Goal: Task Accomplishment & Management: Manage account settings

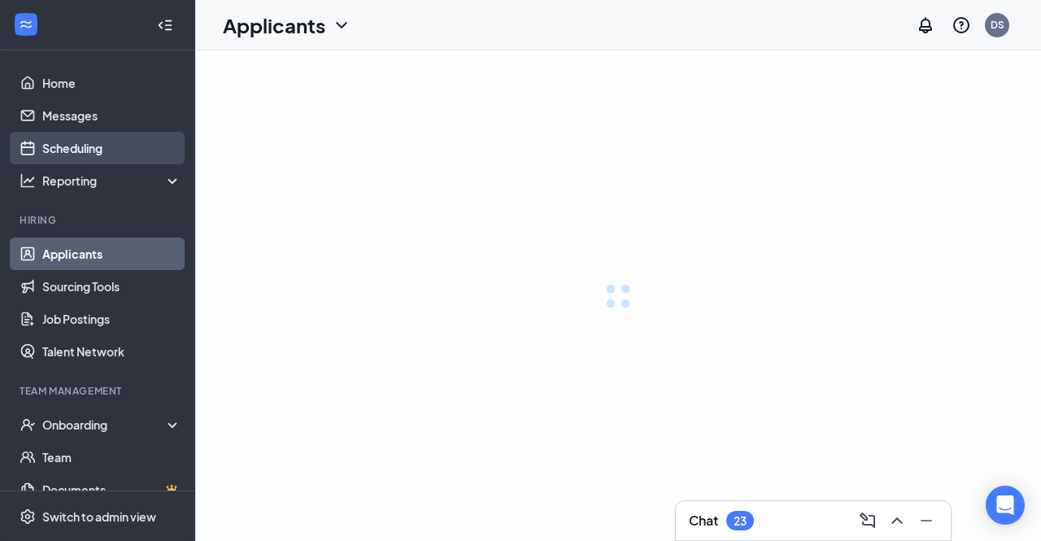
drag, startPoint x: 0, startPoint y: 0, endPoint x: 104, endPoint y: 152, distance: 184.3
click at [104, 152] on link "Scheduling" at bounding box center [111, 148] width 139 height 33
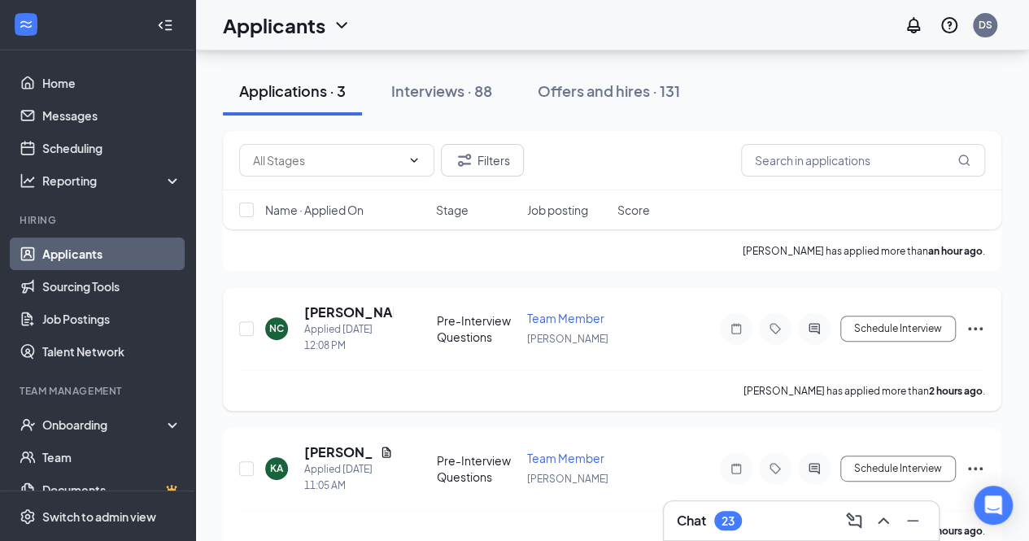
scroll to position [172, 0]
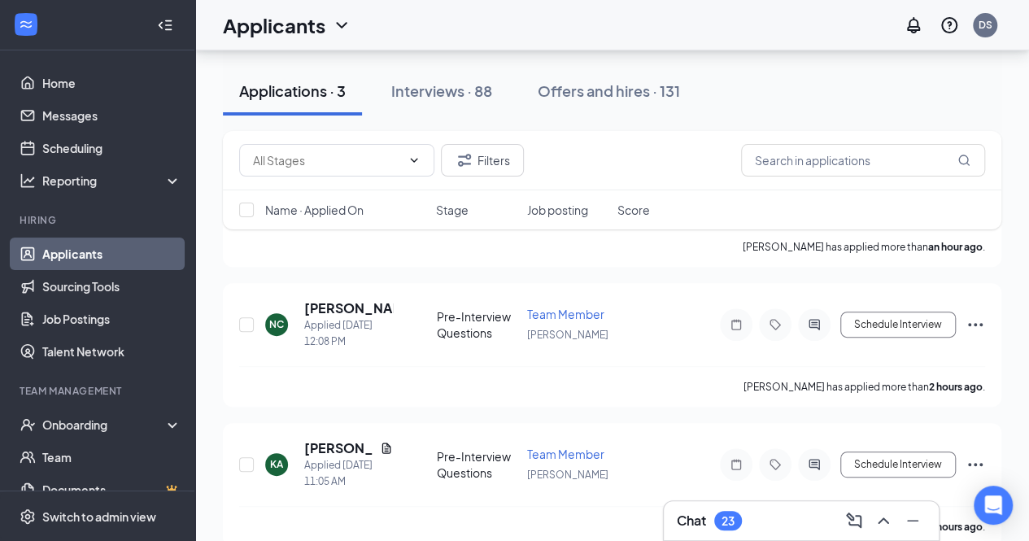
click at [883, 524] on icon "ChevronUp" at bounding box center [883, 521] width 20 height 20
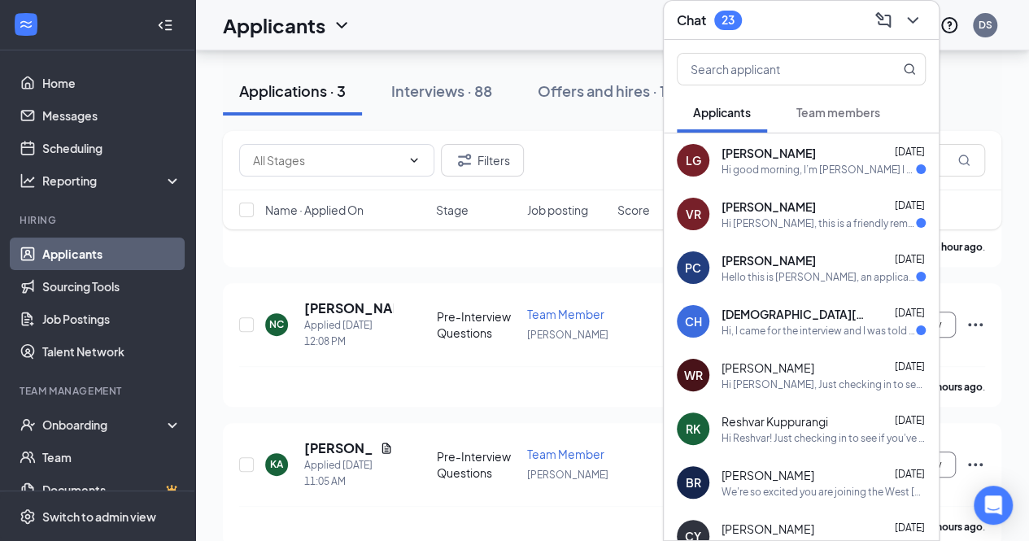
click at [820, 155] on div "[PERSON_NAME] [DATE]" at bounding box center [823, 153] width 204 height 16
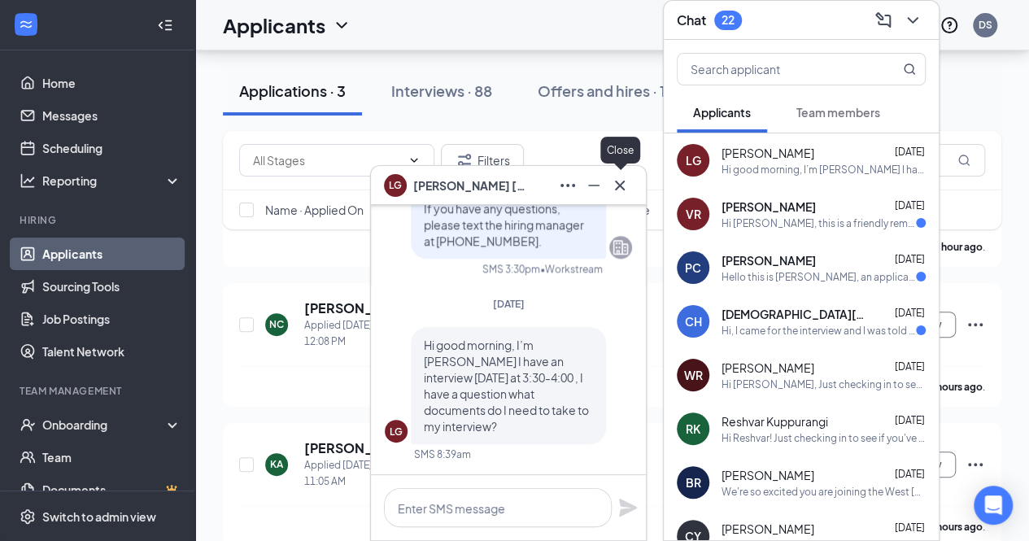
click at [618, 188] on icon "Cross" at bounding box center [620, 186] width 20 height 20
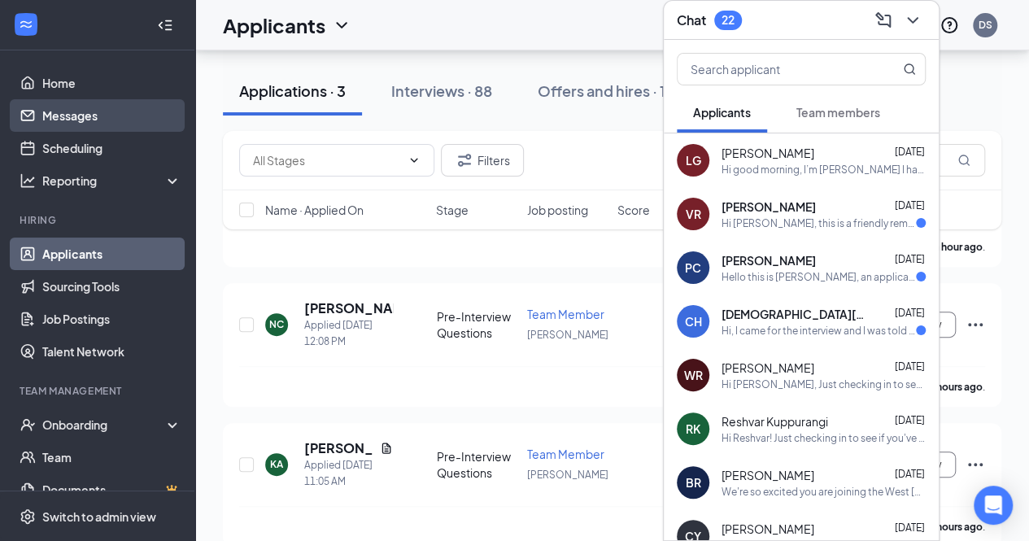
click at [80, 130] on link "Messages" at bounding box center [111, 115] width 139 height 33
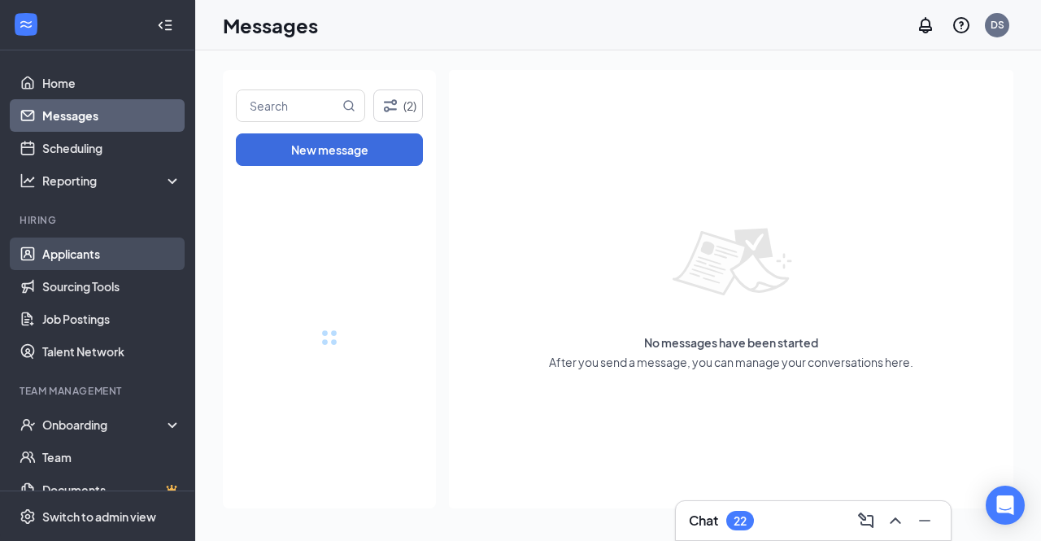
click at [63, 265] on link "Applicants" at bounding box center [111, 253] width 139 height 33
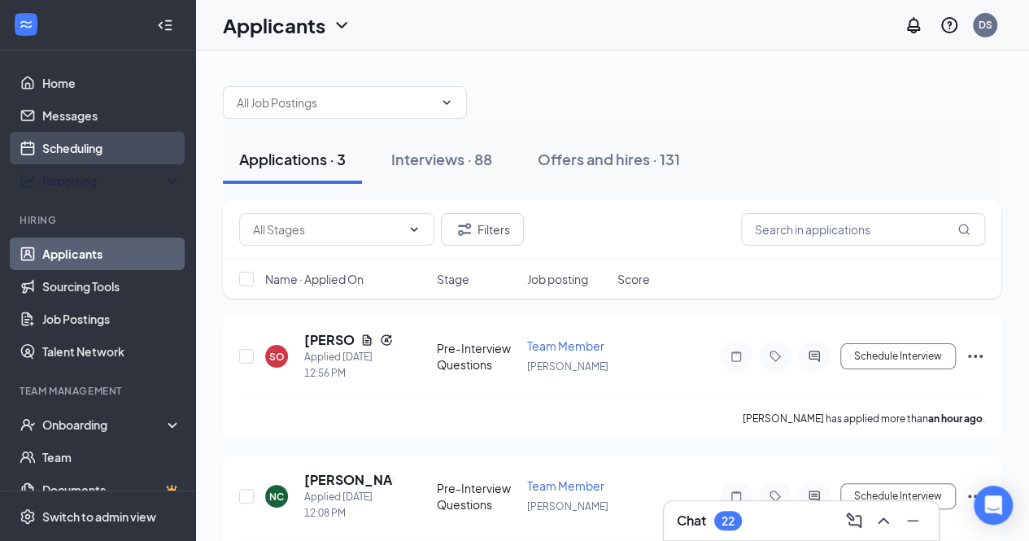
click at [59, 152] on link "Scheduling" at bounding box center [111, 148] width 139 height 33
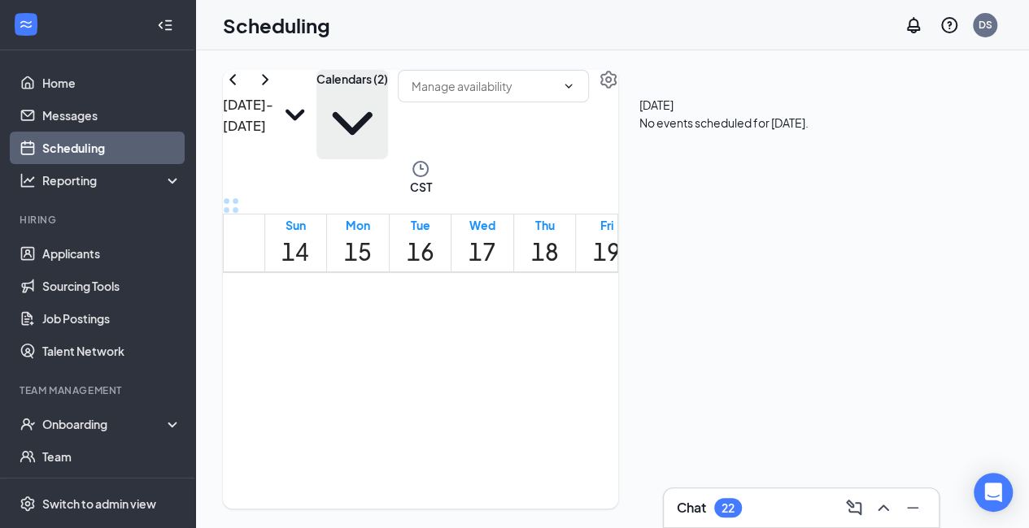
scroll to position [799, 0]
click at [388, 121] on button "Calendars (2)" at bounding box center [352, 114] width 72 height 89
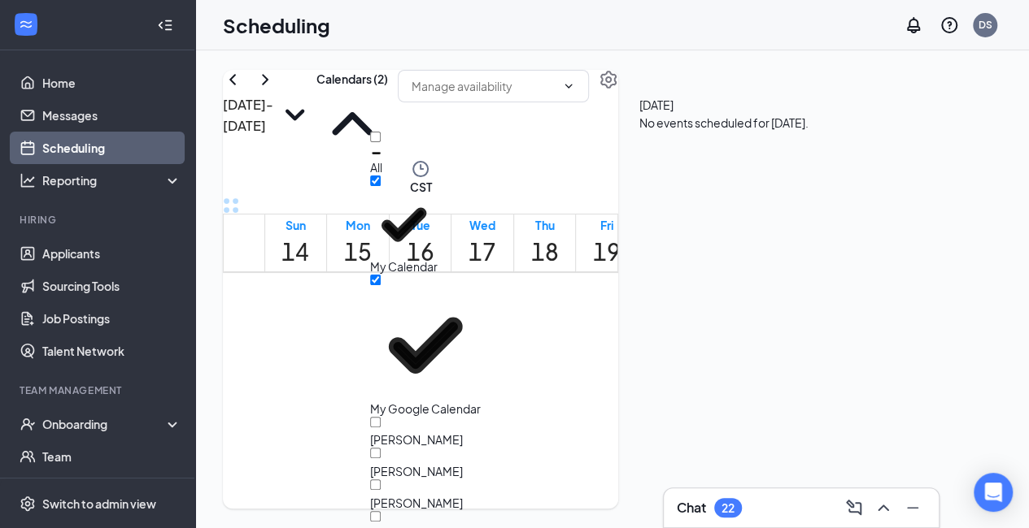
click at [429, 141] on div "All" at bounding box center [443, 154] width 146 height 44
checkbox input "true"
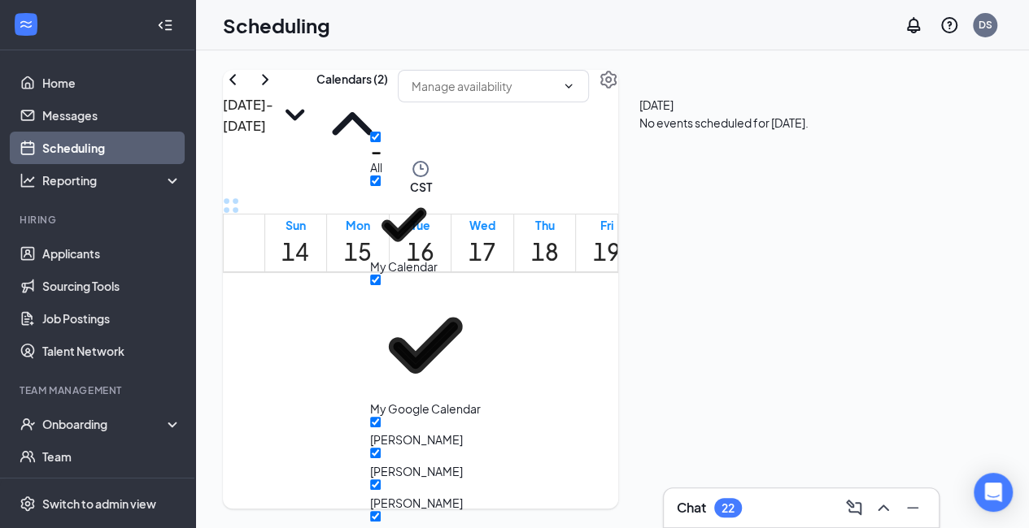
checkbox input "true"
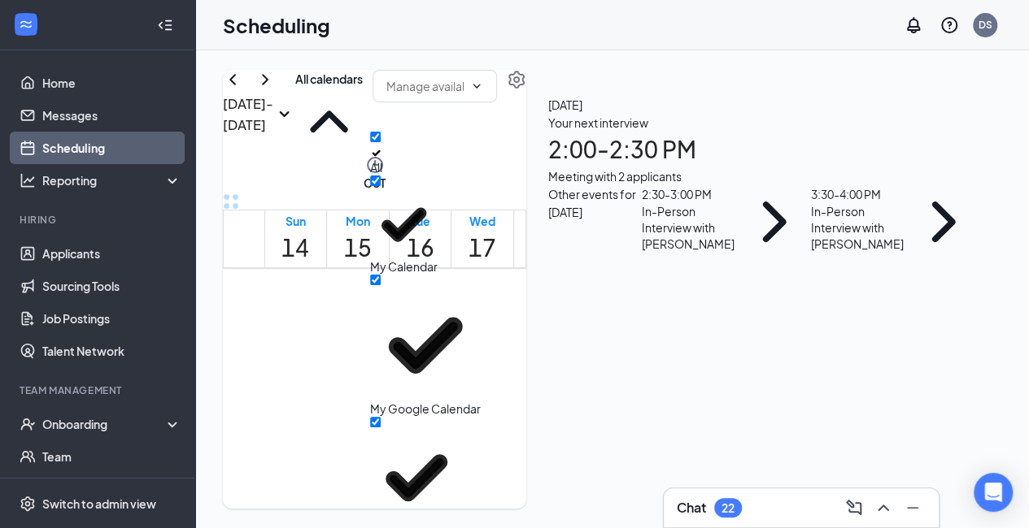
click at [381, 77] on div "[DATE] - [DATE] All calendars CST Sun 14 Mon 15 Tue 16 Wed 17 Thu 18 Fri 19 Sat…" at bounding box center [374, 289] width 303 height 439
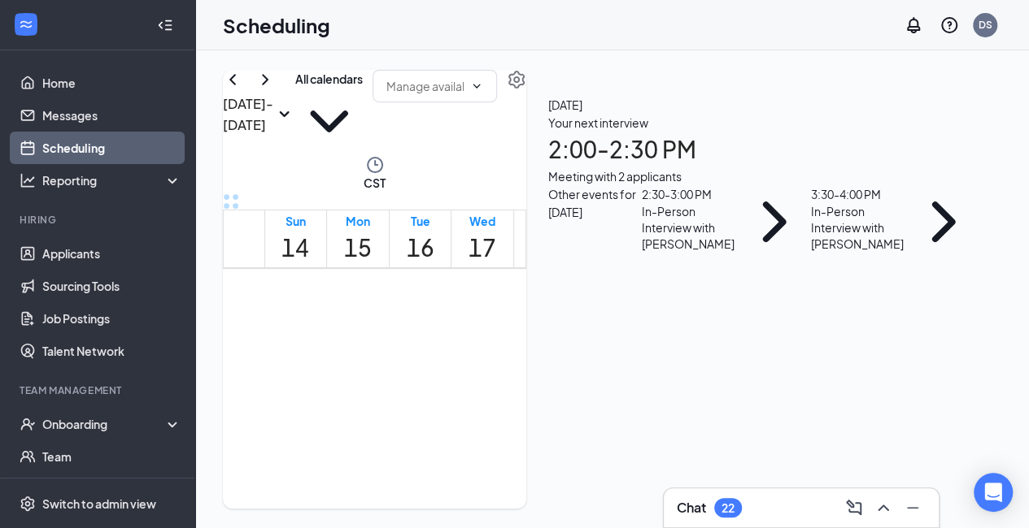
scroll to position [1402, 0]
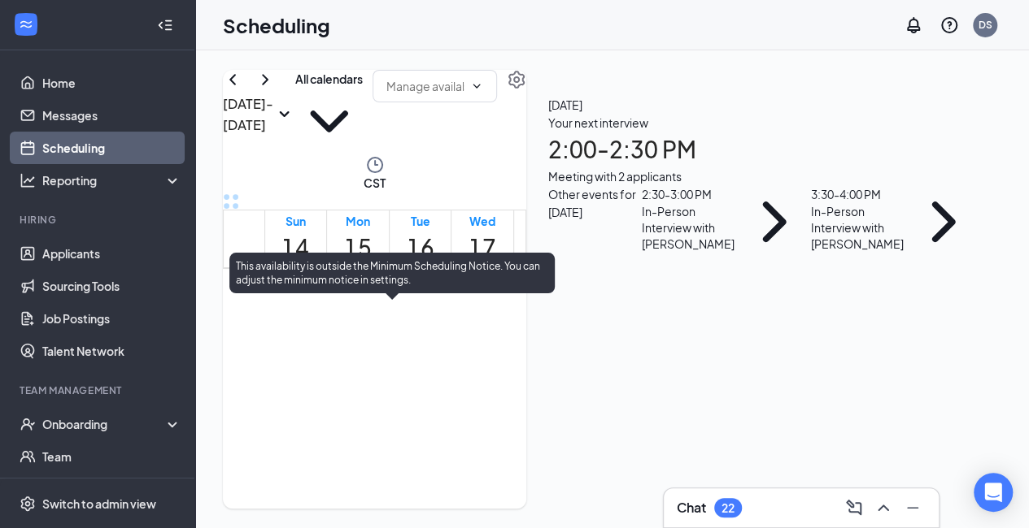
click at [462, 371] on span "2" at bounding box center [465, 382] width 6 height 22
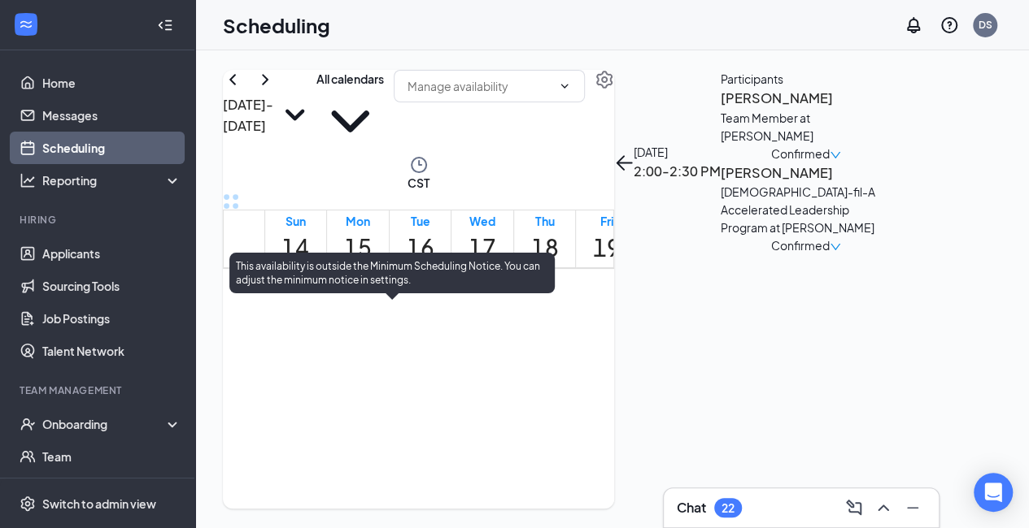
click at [468, 370] on span "2:30-3:00 PM" at bounding box center [482, 346] width 28 height 47
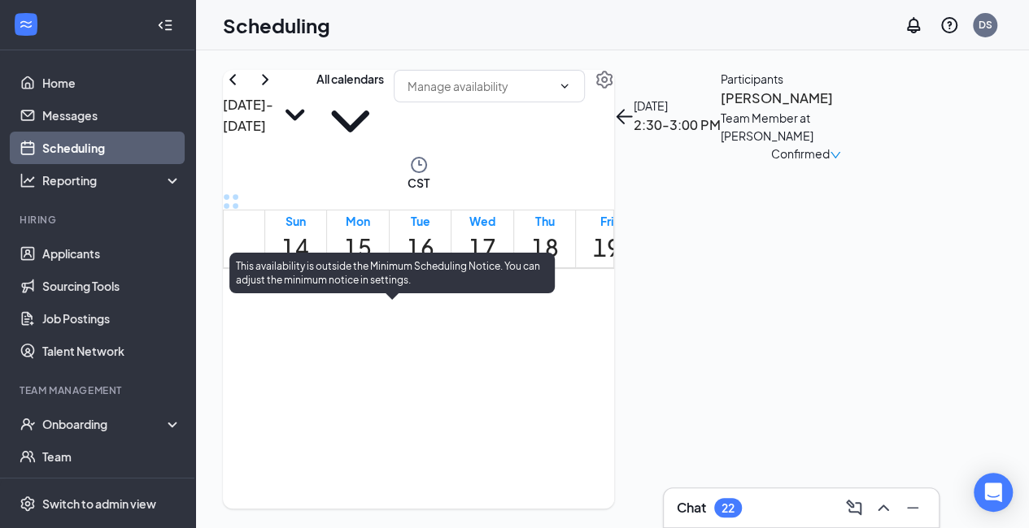
click at [495, 370] on span "3:30-4:00 PM" at bounding box center [509, 346] width 28 height 47
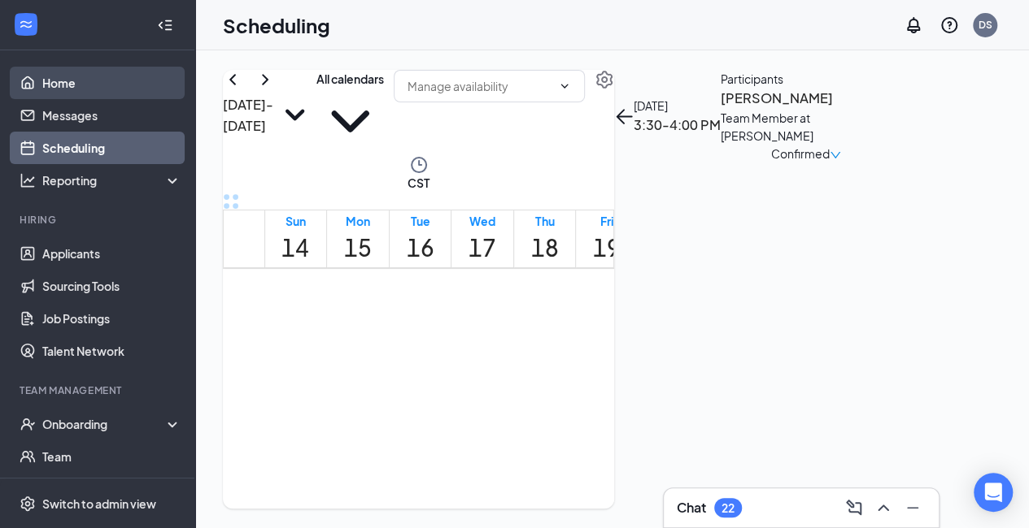
click at [70, 84] on link "Home" at bounding box center [111, 83] width 139 height 33
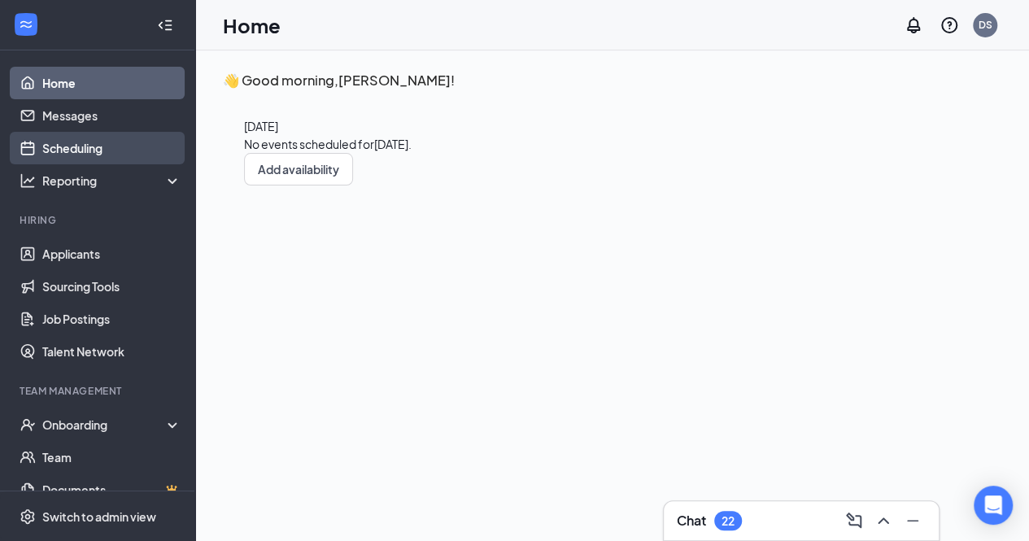
click at [54, 153] on link "Scheduling" at bounding box center [111, 148] width 139 height 33
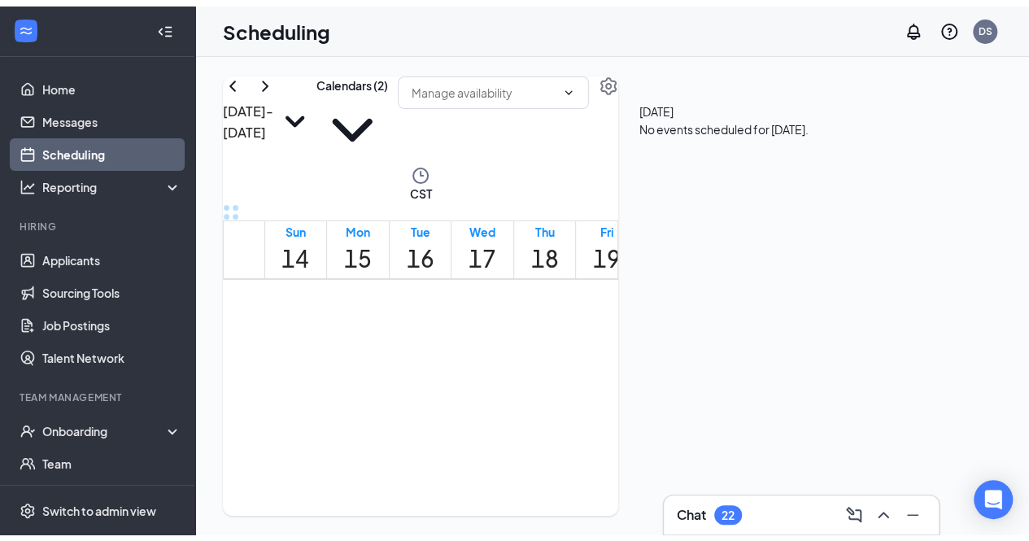
scroll to position [799, 0]
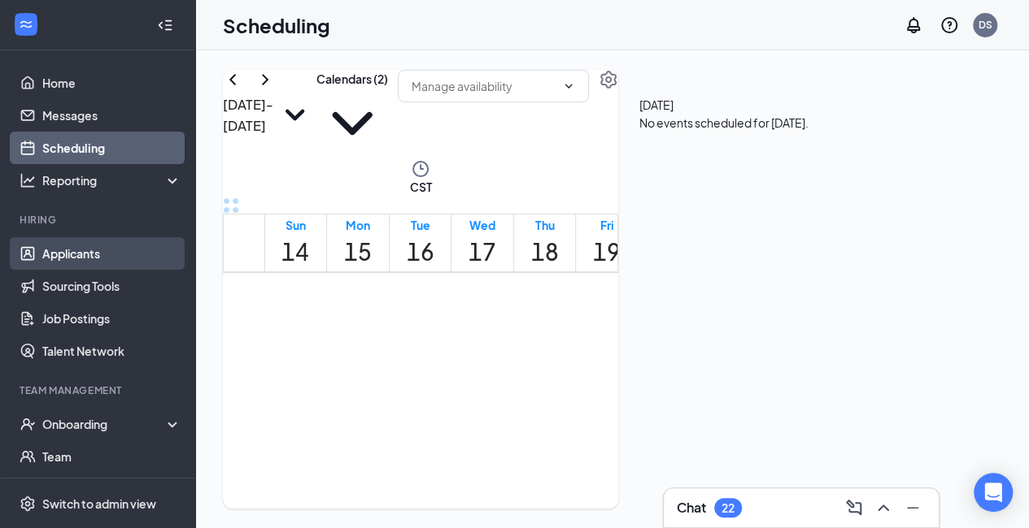
click at [93, 254] on link "Applicants" at bounding box center [111, 253] width 139 height 33
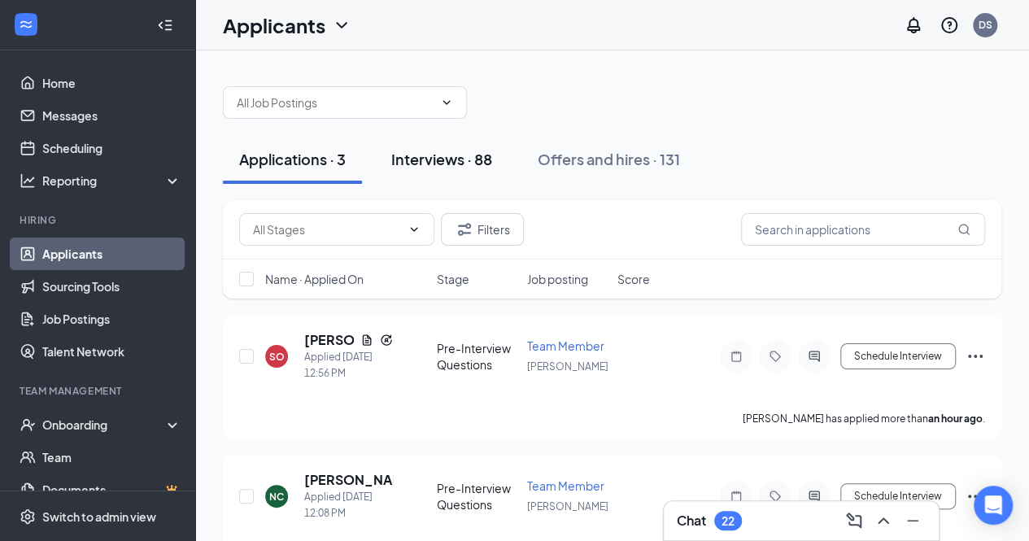
click at [489, 171] on button "Interviews · 88" at bounding box center [441, 159] width 133 height 49
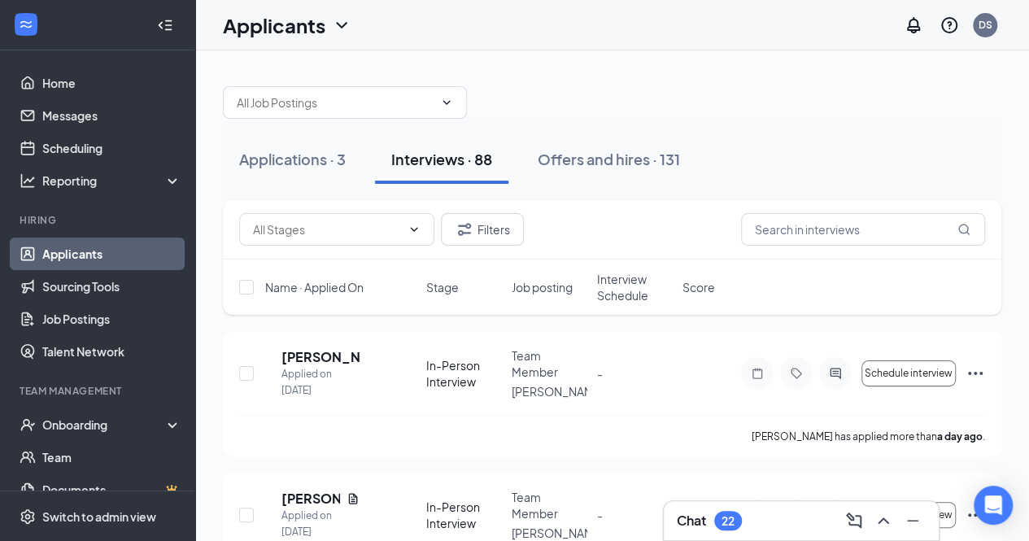
click at [636, 286] on span "Interview Schedule" at bounding box center [635, 287] width 76 height 33
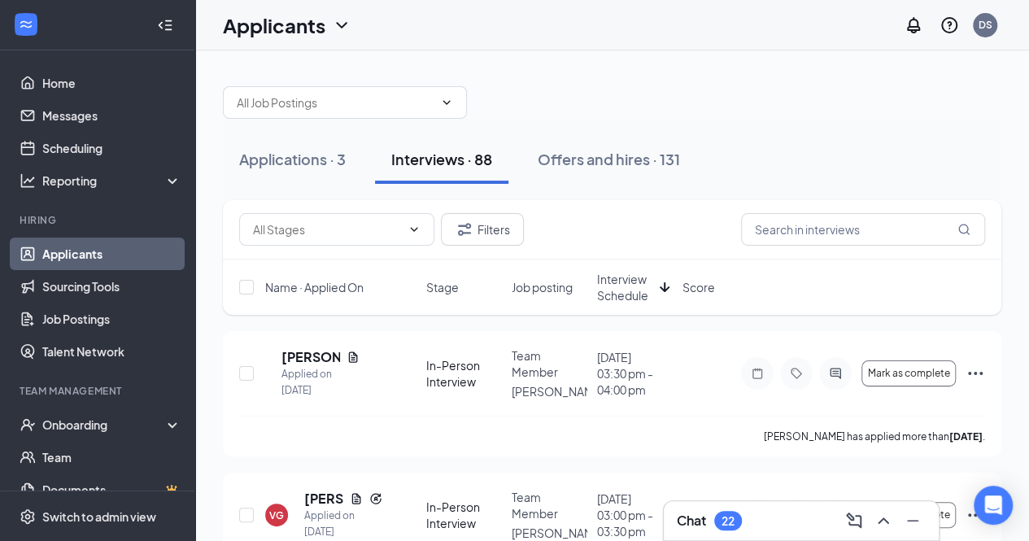
click at [636, 286] on span "Interview Schedule" at bounding box center [625, 287] width 56 height 33
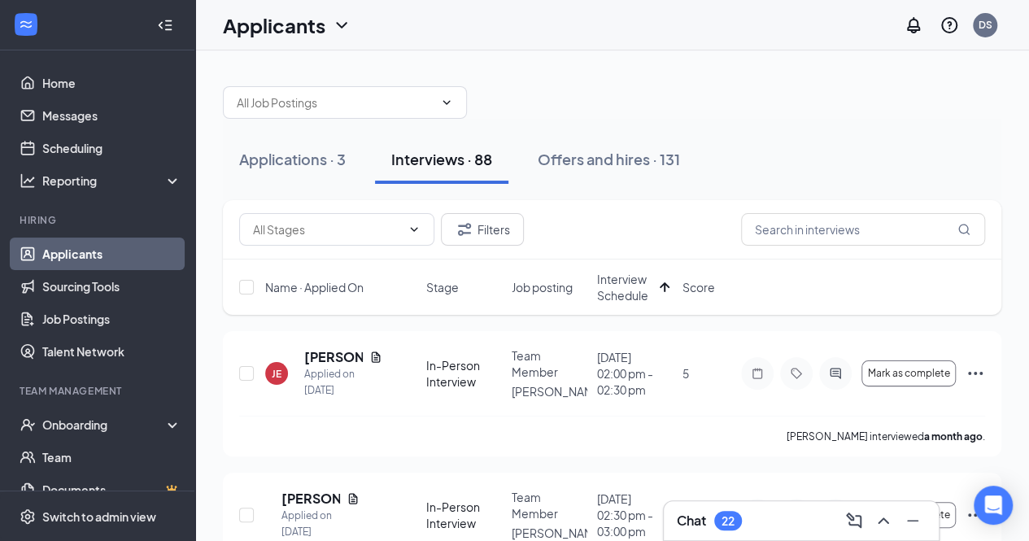
click at [149, 26] on div at bounding box center [165, 25] width 33 height 33
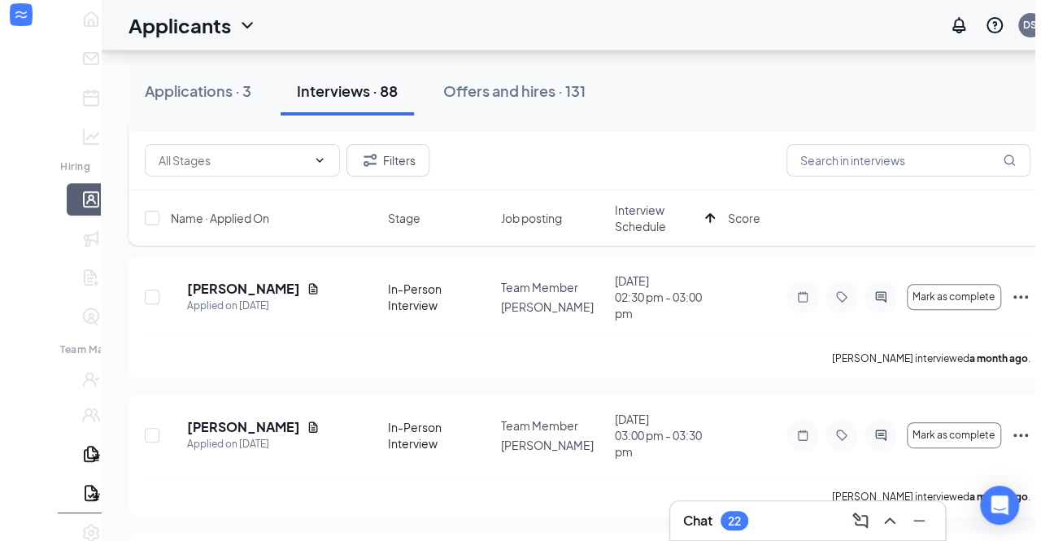
scroll to position [215, 0]
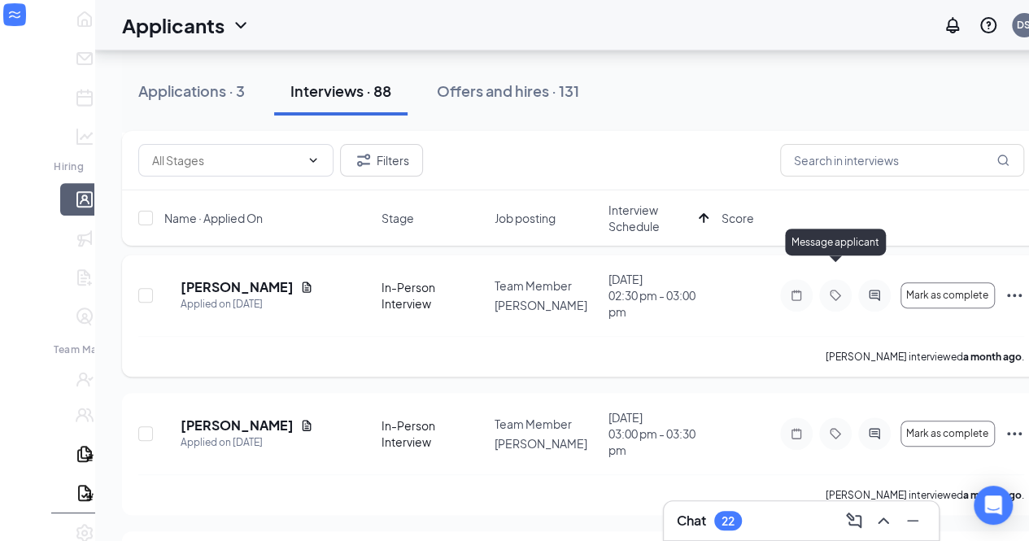
click at [868, 289] on icon "ActiveChat" at bounding box center [873, 294] width 11 height 11
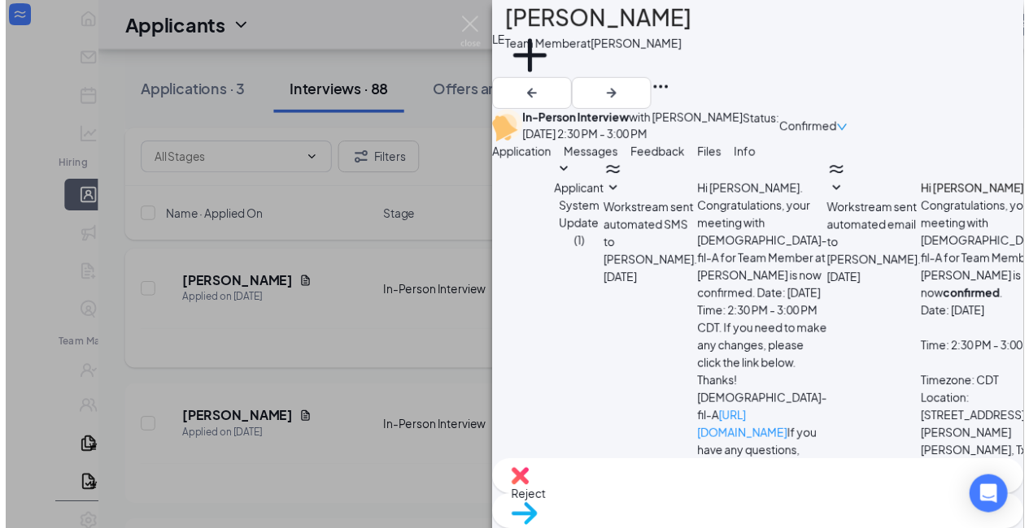
scroll to position [1301, 0]
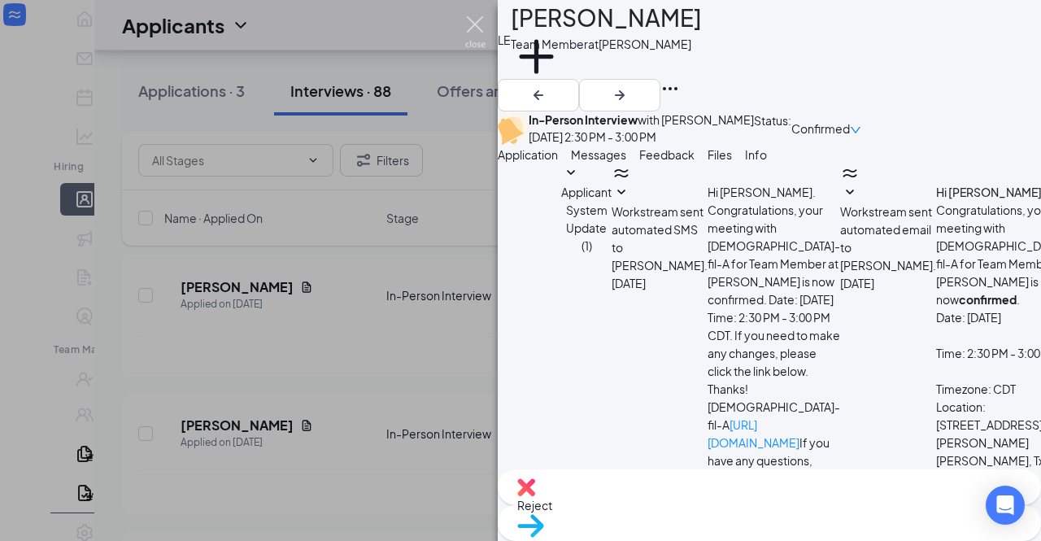
click at [472, 20] on img at bounding box center [475, 32] width 20 height 32
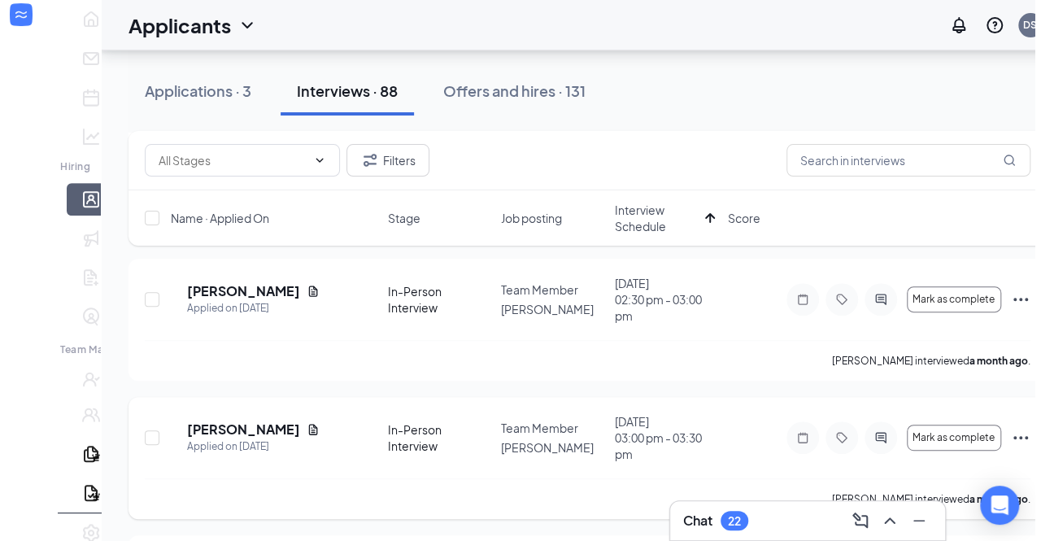
scroll to position [237, 0]
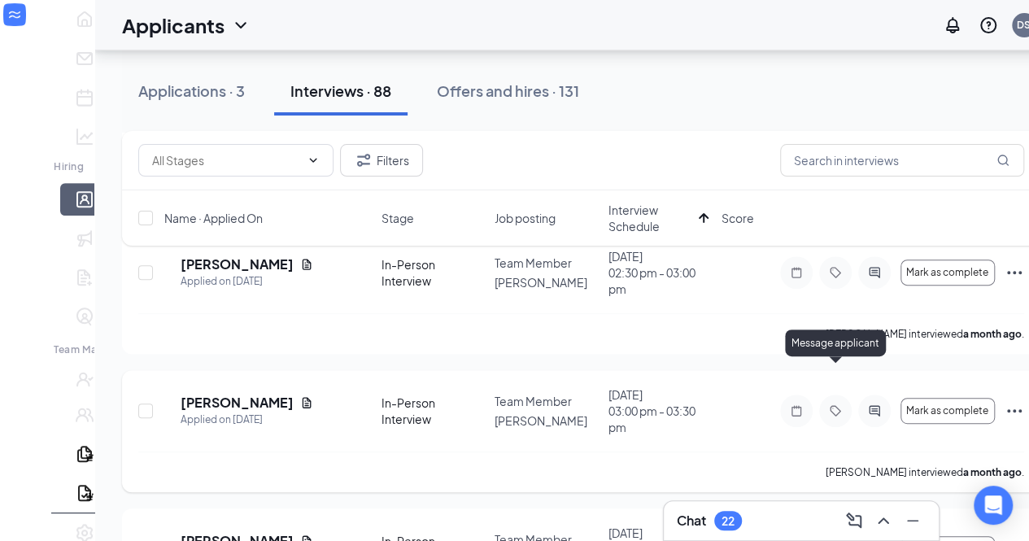
click at [858, 394] on div at bounding box center [874, 410] width 33 height 33
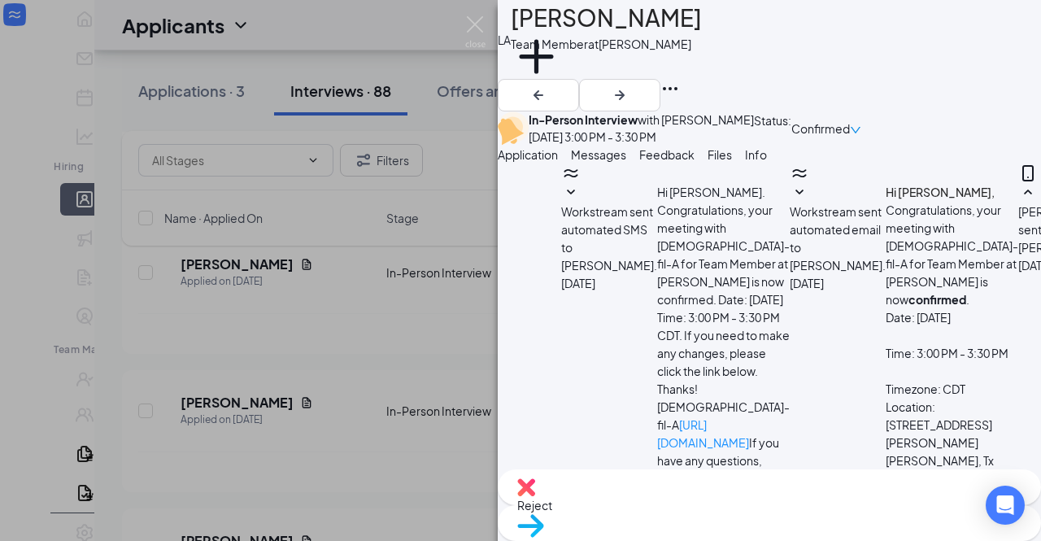
scroll to position [1454, 0]
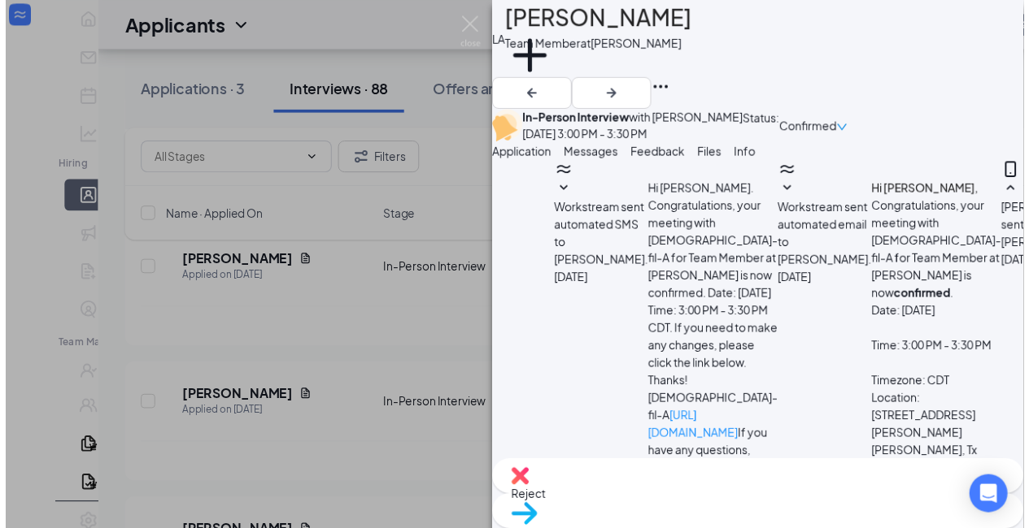
scroll to position [1454, 0]
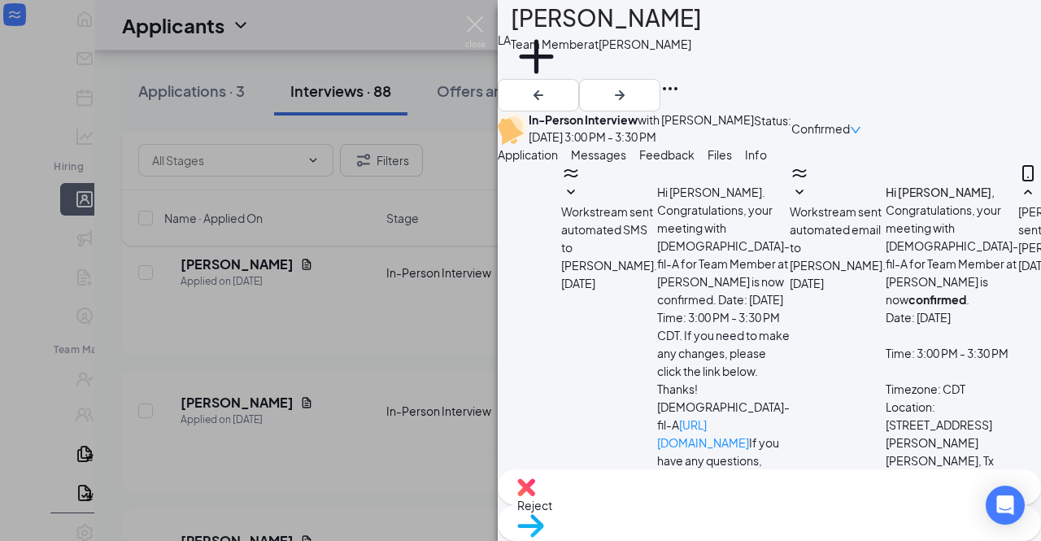
click at [552, 508] on span "Reject" at bounding box center [534, 505] width 35 height 15
click at [487, 15] on div "LA [PERSON_NAME] Team Member at [PERSON_NAME] Add a tag In-Person Interview wit…" at bounding box center [520, 270] width 1041 height 541
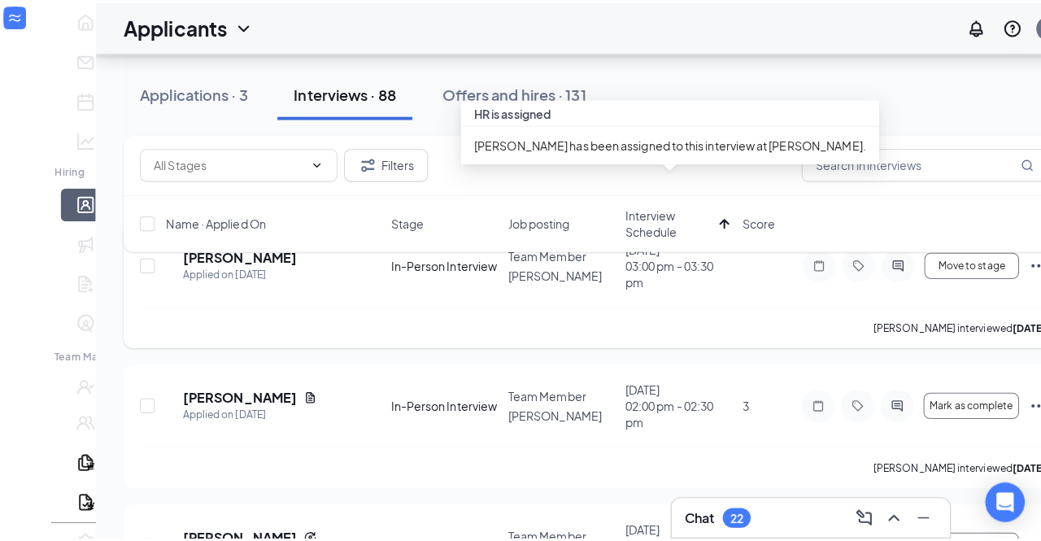
scroll to position [809, 0]
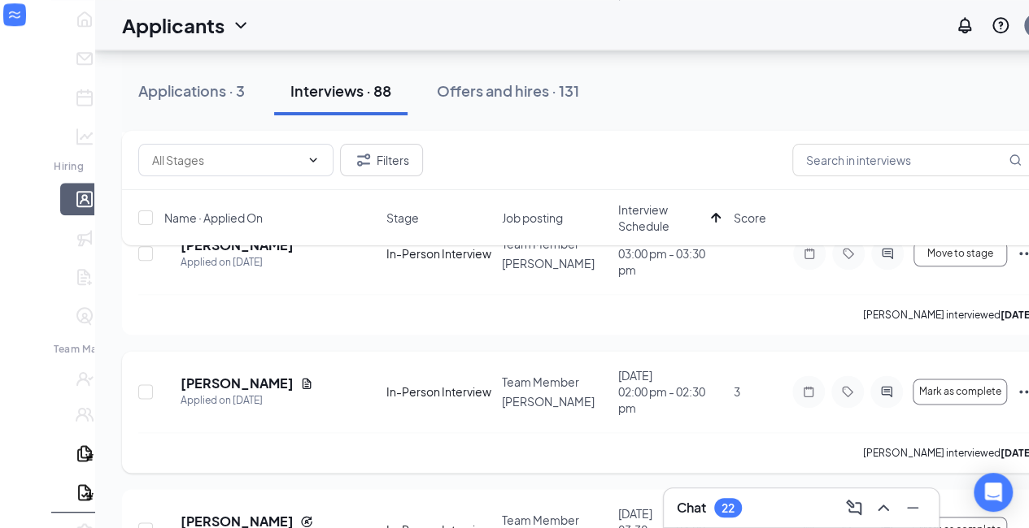
click at [576, 368] on div "MG [PERSON_NAME] Applied on [DATE] In-Person Interview Team Member [PERSON_NAME…" at bounding box center [587, 400] width 898 height 65
click at [191, 375] on h5 "[PERSON_NAME]" at bounding box center [237, 384] width 113 height 18
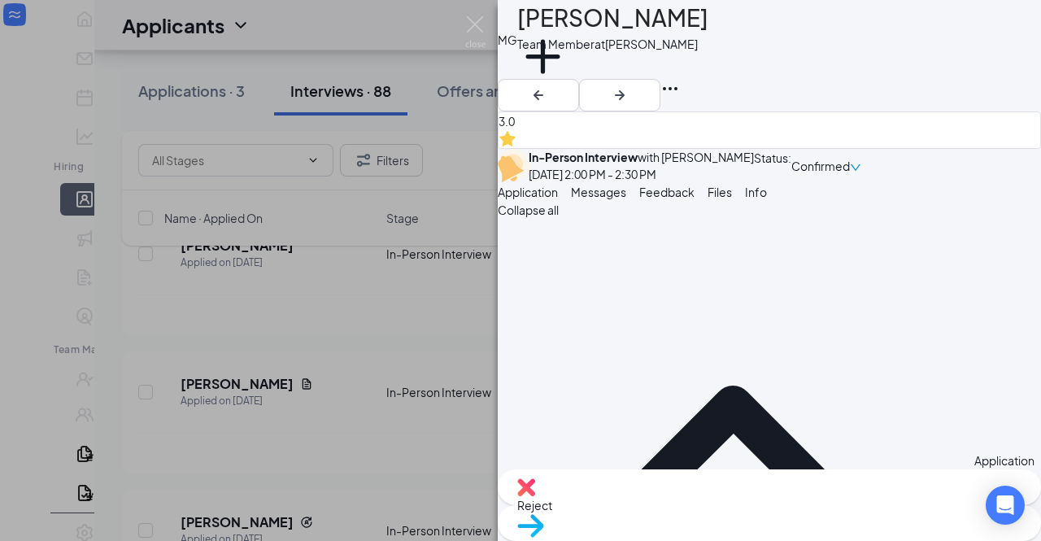
click at [694, 199] on span "Feedback" at bounding box center [666, 192] width 55 height 15
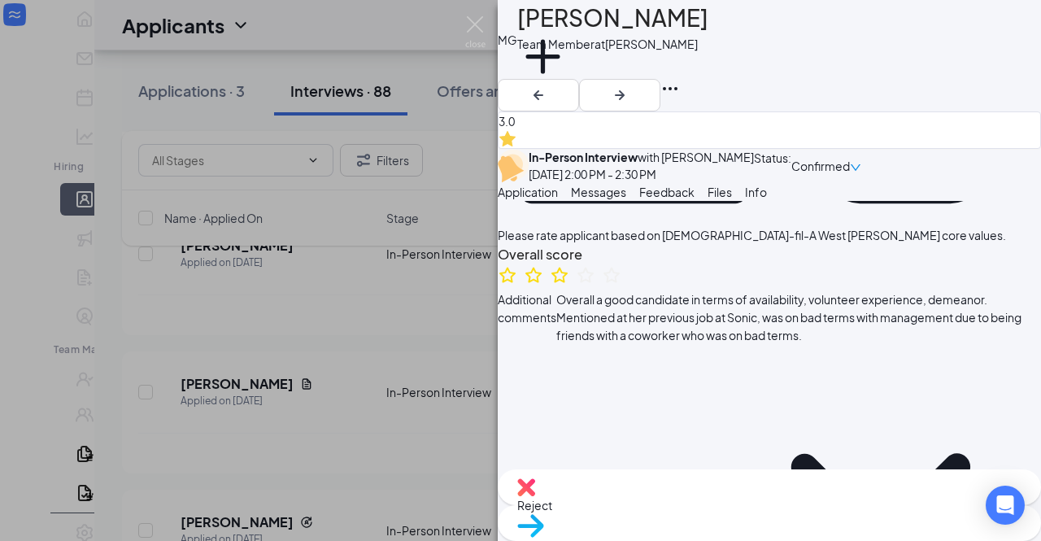
scroll to position [476, 0]
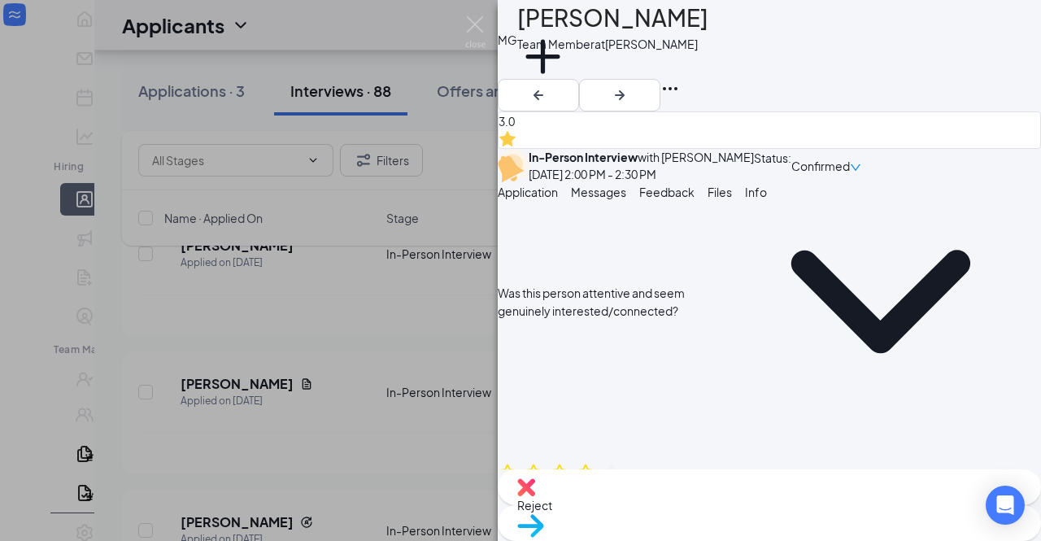
click at [552, 502] on span "Reject" at bounding box center [534, 505] width 35 height 15
checkbox input "true"
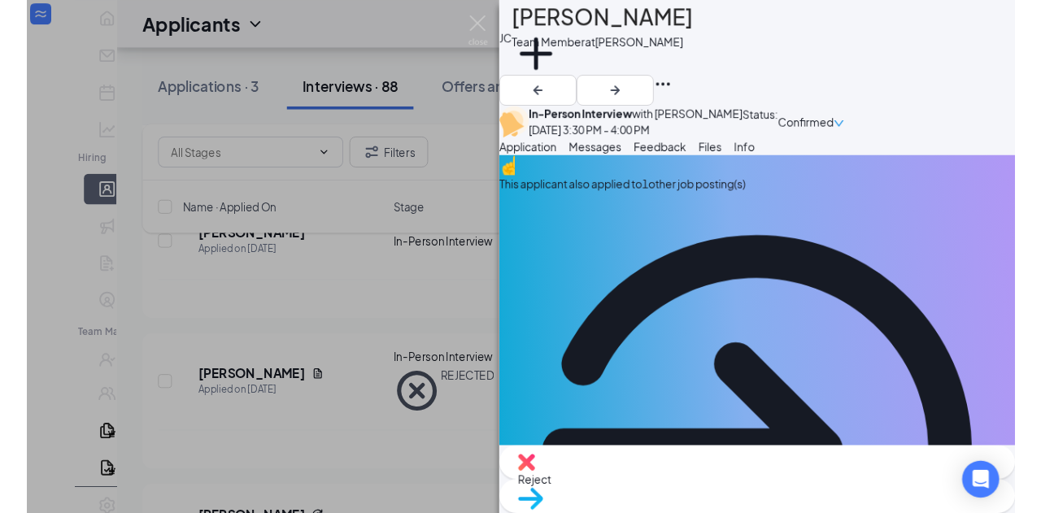
scroll to position [25, 0]
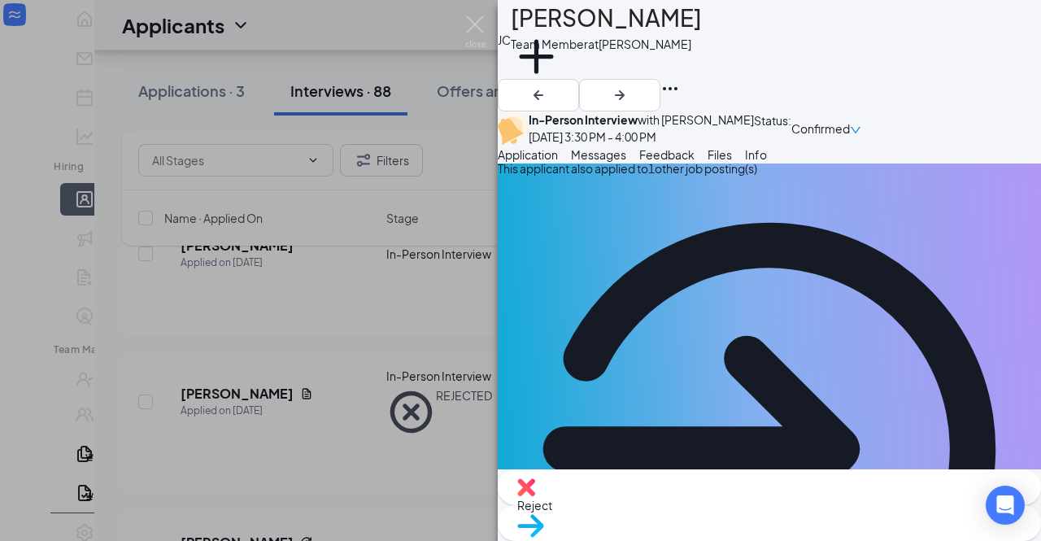
click at [482, 24] on img at bounding box center [475, 32] width 20 height 32
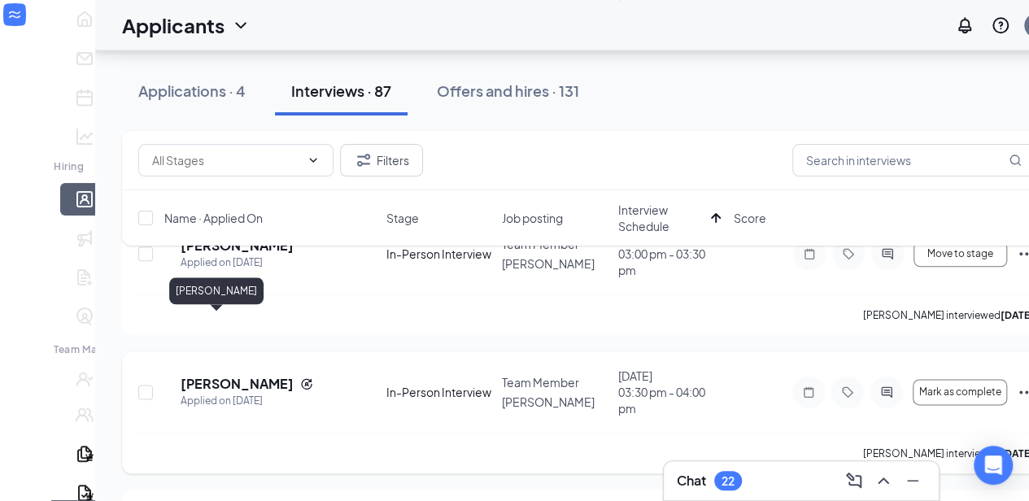
click at [234, 375] on h5 "[PERSON_NAME]" at bounding box center [237, 384] width 113 height 18
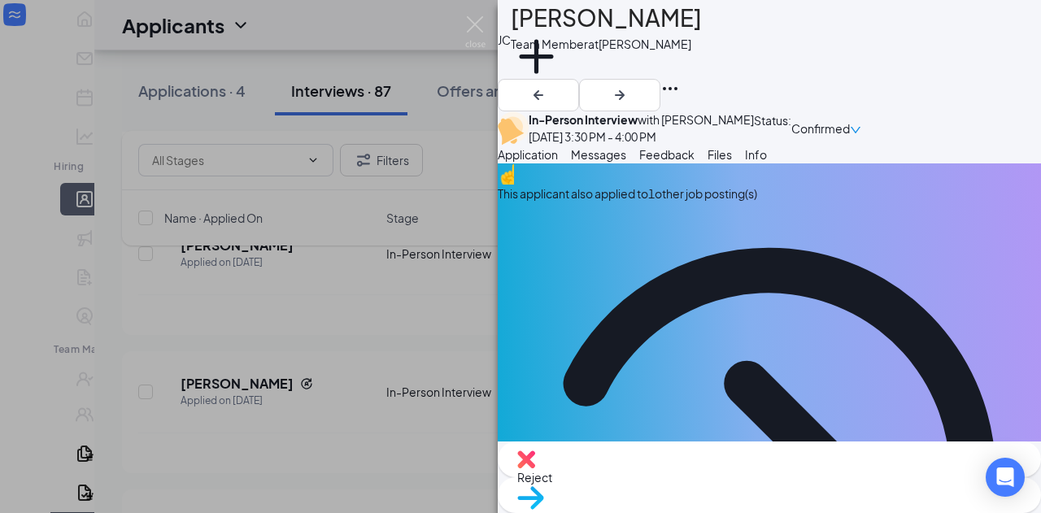
click at [552, 480] on span "Reject" at bounding box center [534, 477] width 35 height 15
checkbox input "true"
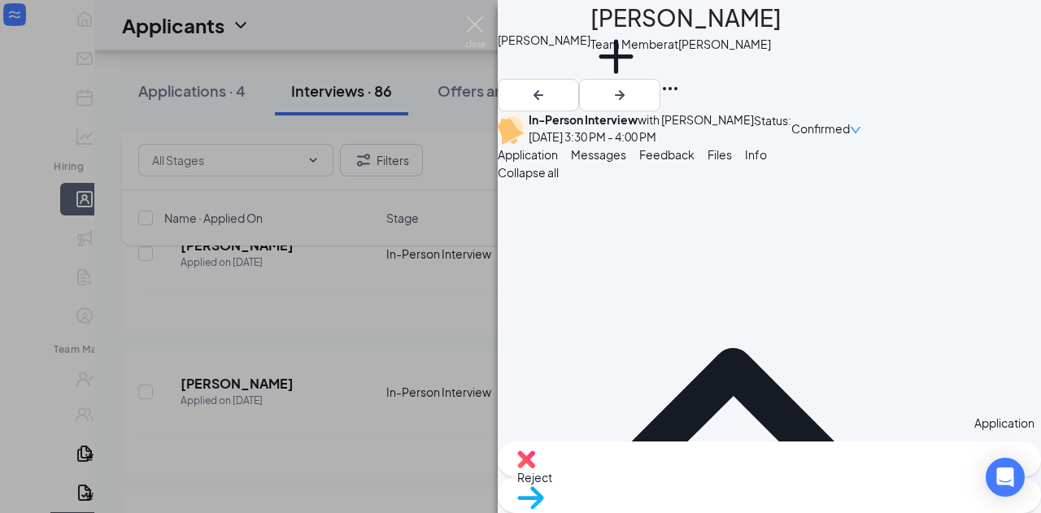
scroll to position [7, 0]
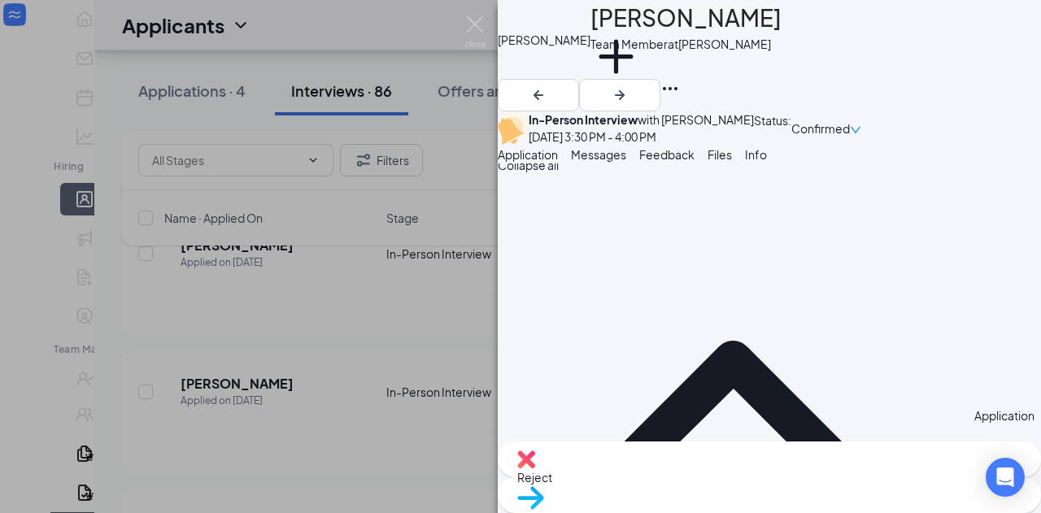
click at [678, 466] on div "Reject" at bounding box center [769, 459] width 543 height 36
checkbox input "true"
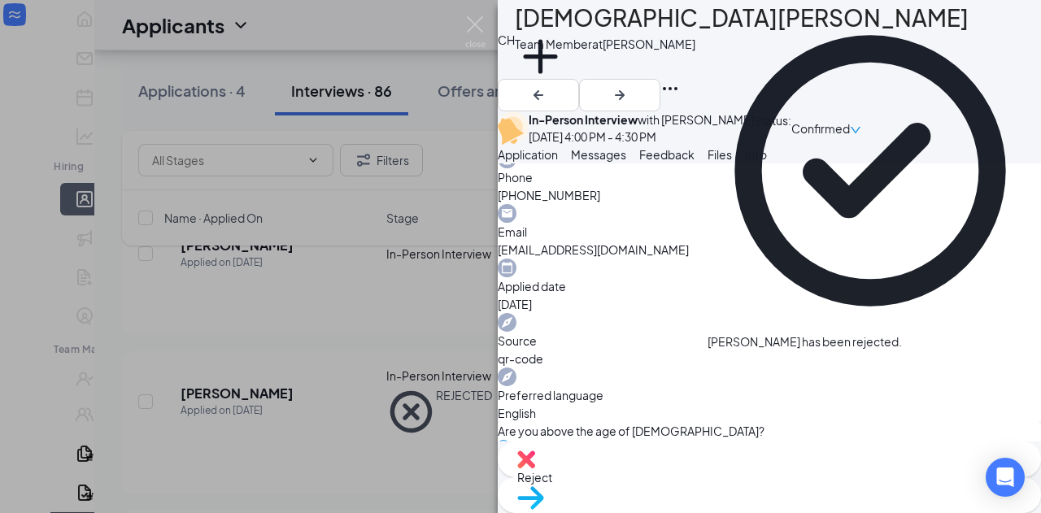
scroll to position [517, 0]
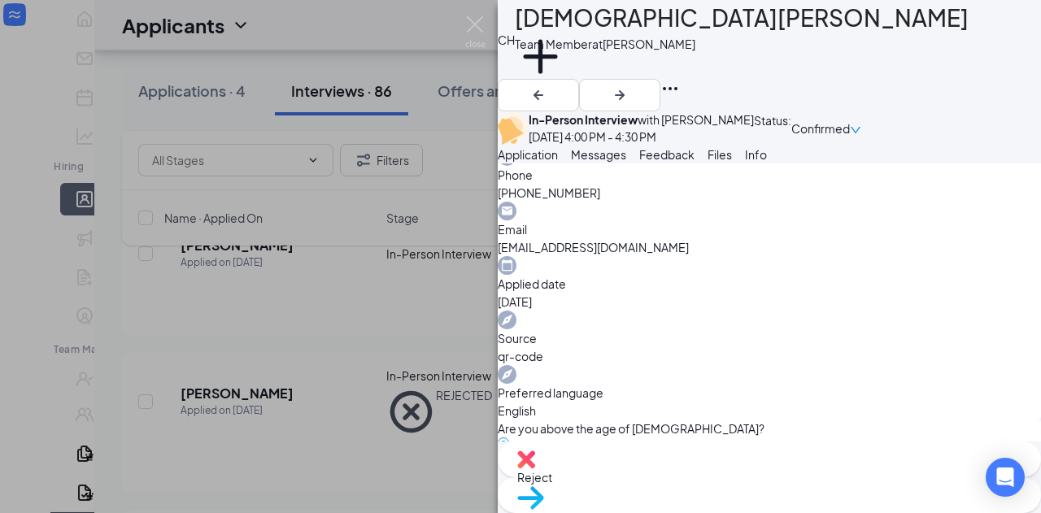
click at [695, 472] on div "Reject" at bounding box center [769, 459] width 543 height 36
checkbox input "true"
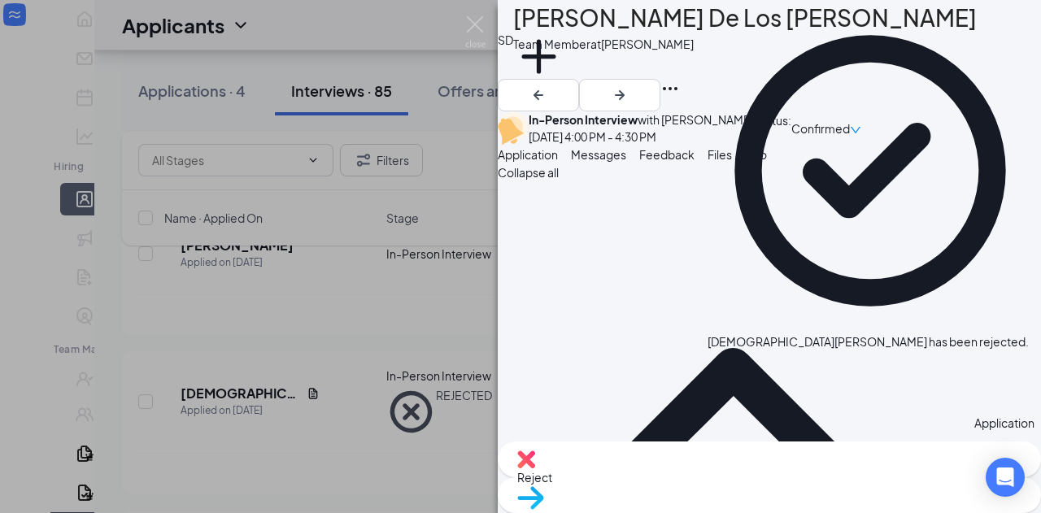
scroll to position [7, 0]
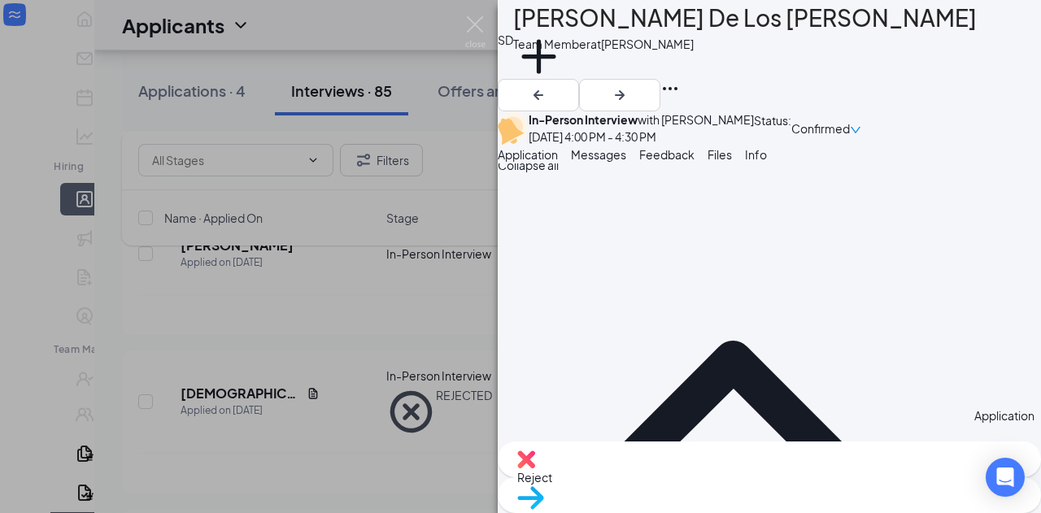
click at [666, 477] on div "Reject" at bounding box center [769, 459] width 543 height 36
checkbox input "true"
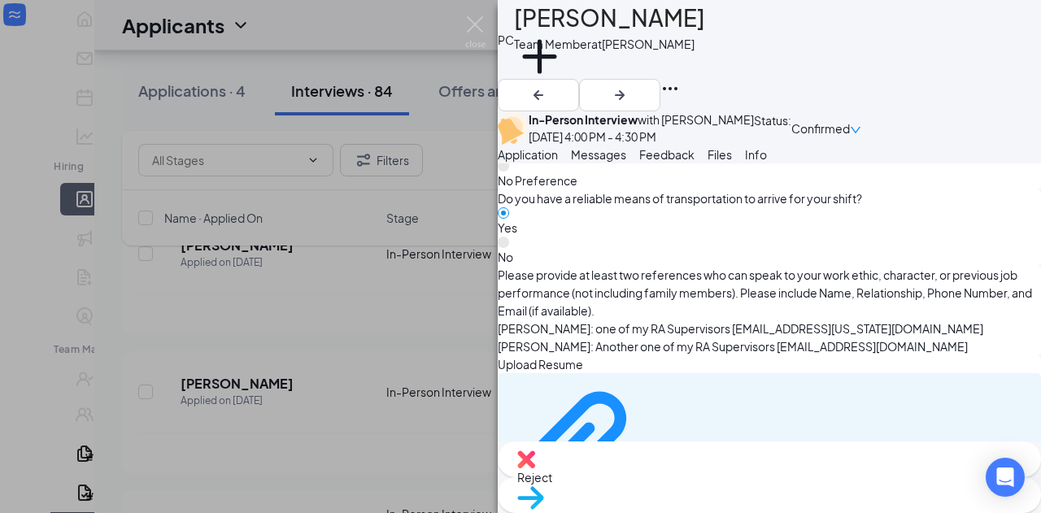
scroll to position [1294, 0]
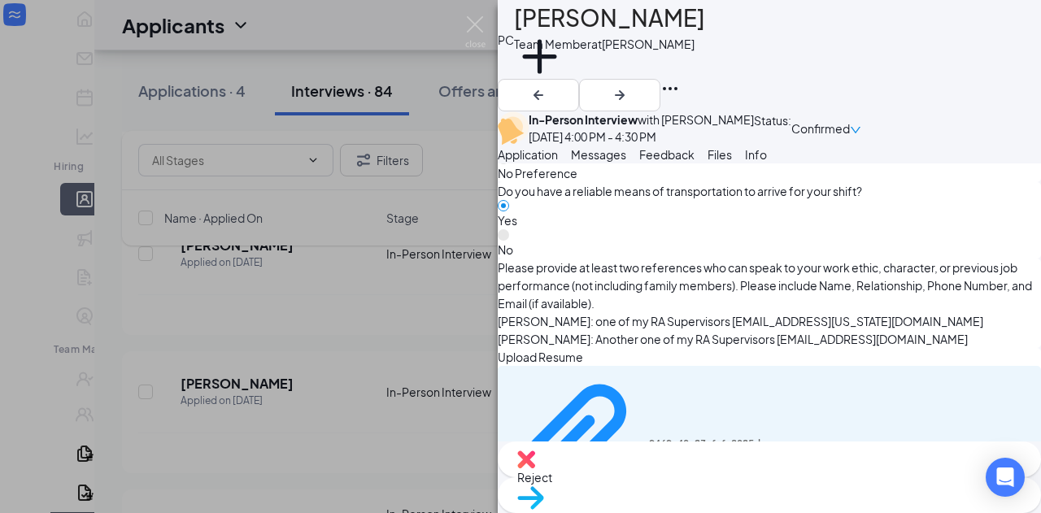
click at [650, 502] on div "Reject Move to stage" at bounding box center [769, 477] width 543 height 72
click at [667, 477] on div "Reject" at bounding box center [769, 459] width 543 height 36
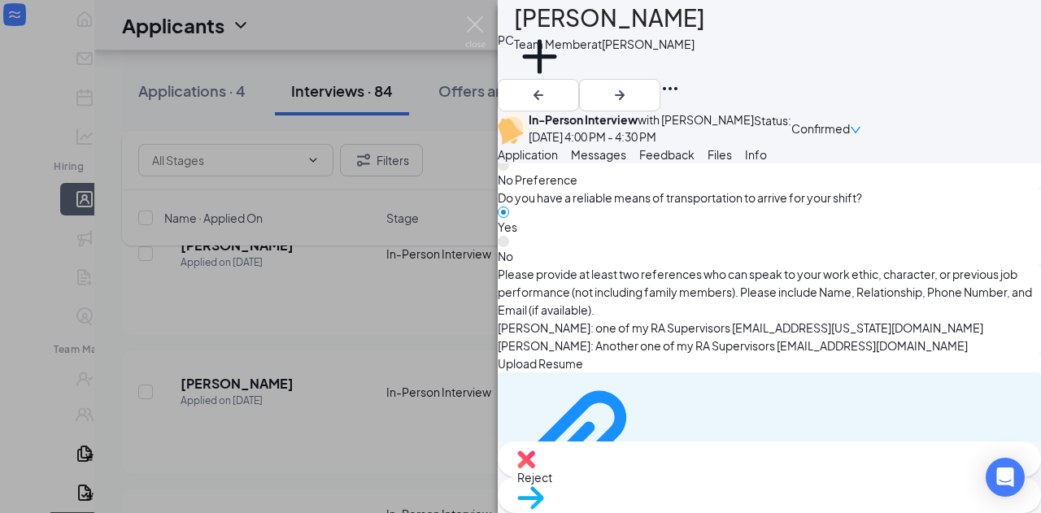
checkbox input "true"
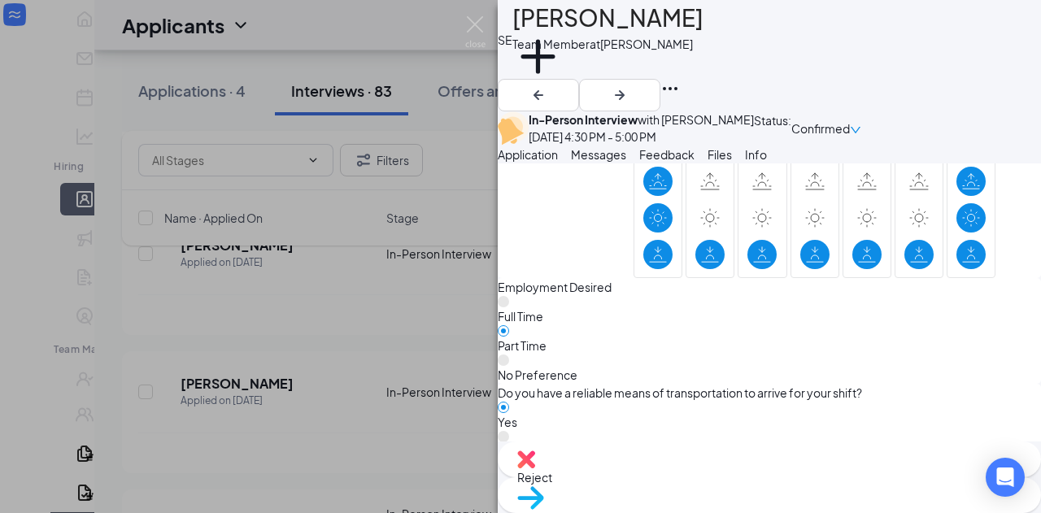
scroll to position [1076, 0]
click at [552, 478] on span "Reject" at bounding box center [534, 477] width 35 height 15
checkbox input "true"
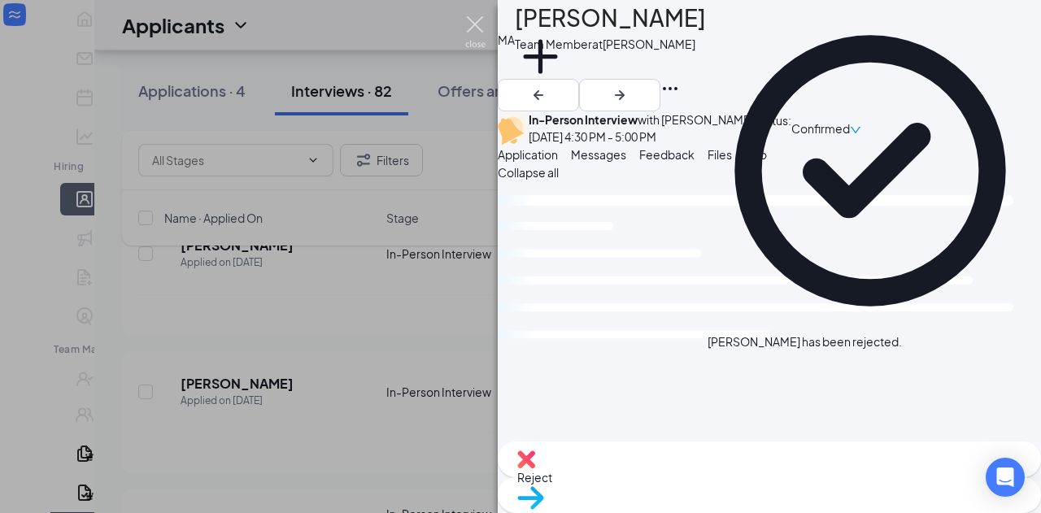
click at [480, 31] on img at bounding box center [475, 32] width 20 height 32
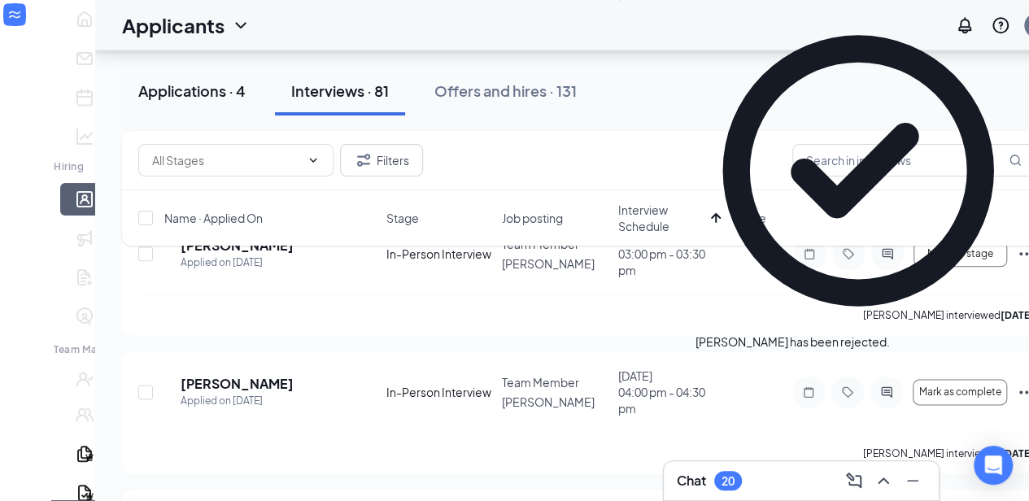
click at [150, 88] on div "Applications · 4" at bounding box center [191, 90] width 107 height 20
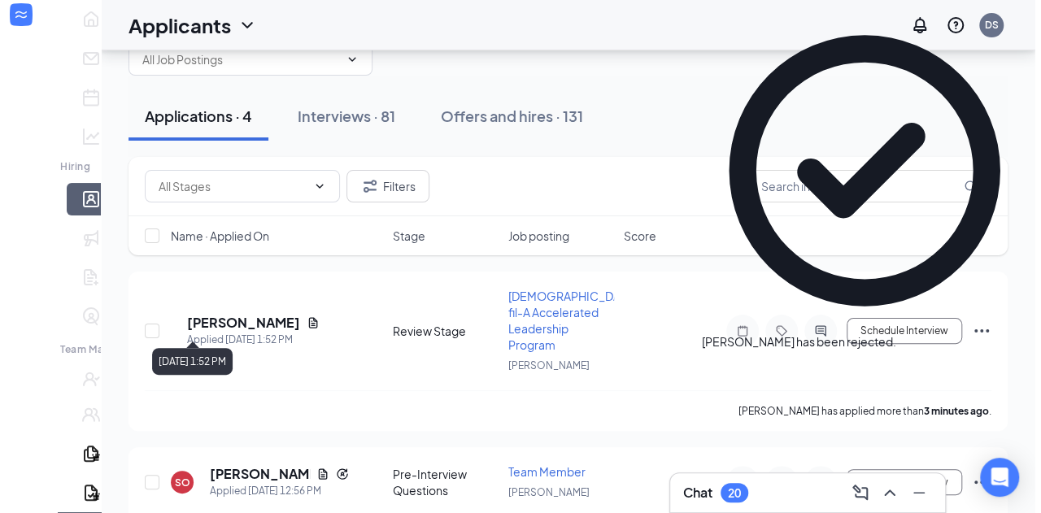
scroll to position [86, 0]
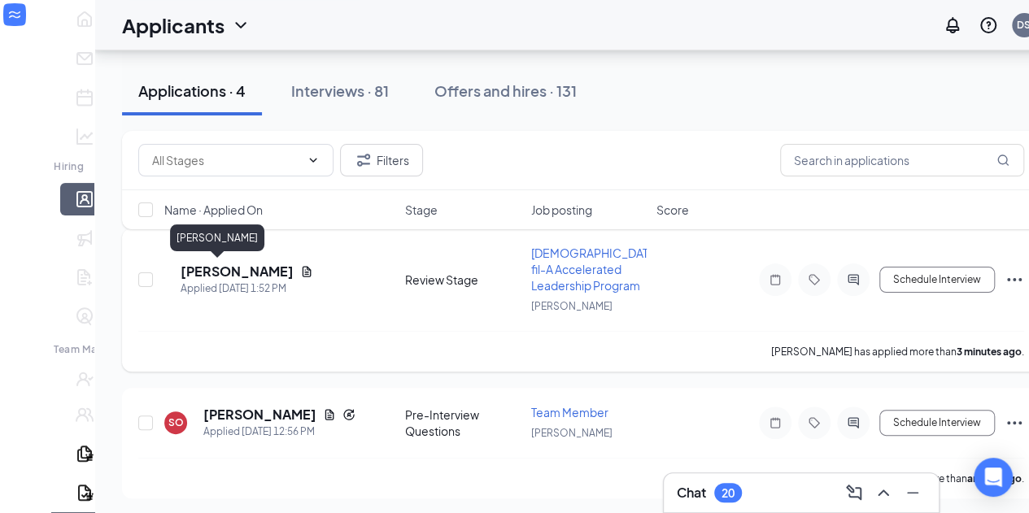
click at [208, 268] on h5 "[PERSON_NAME]" at bounding box center [237, 272] width 113 height 18
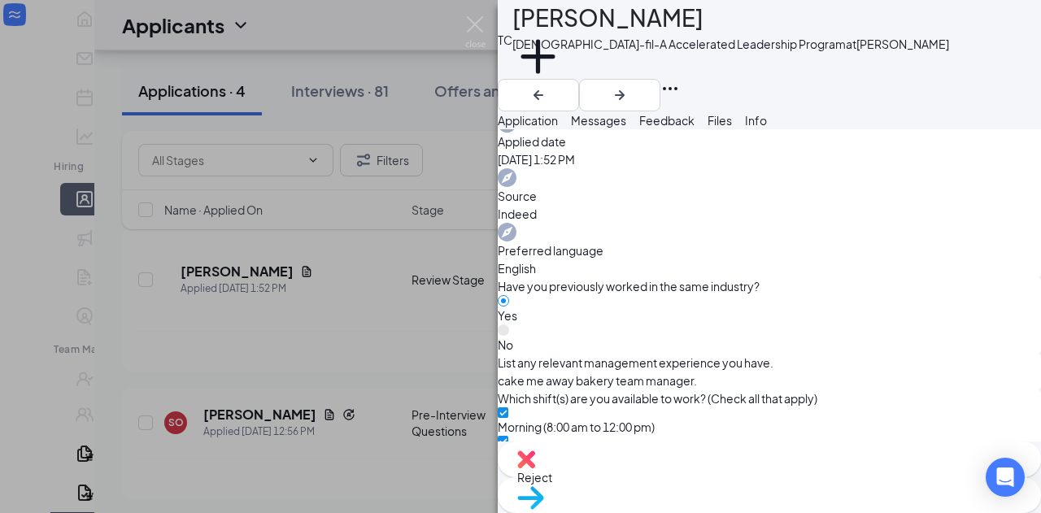
scroll to position [719, 0]
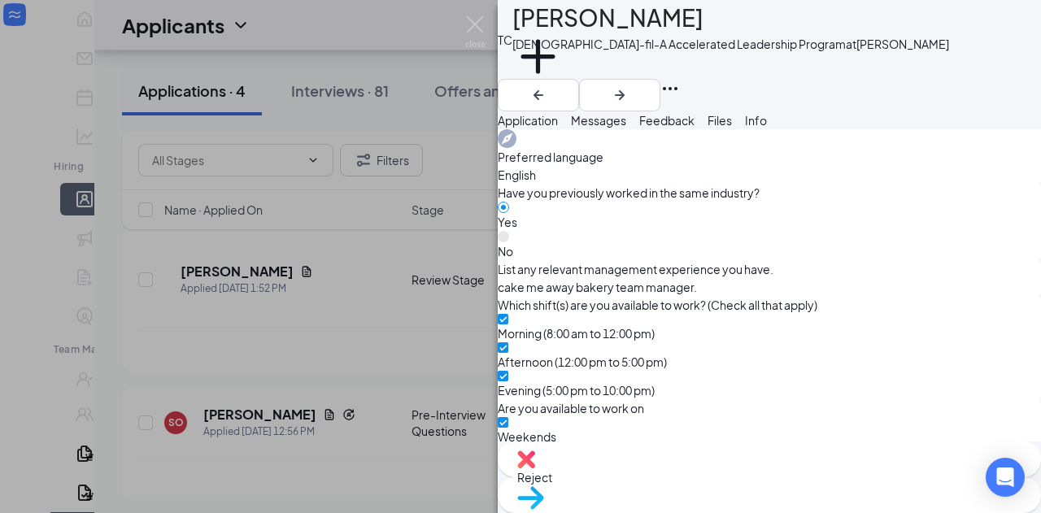
click at [694, 125] on span "Feedback" at bounding box center [666, 120] width 55 height 15
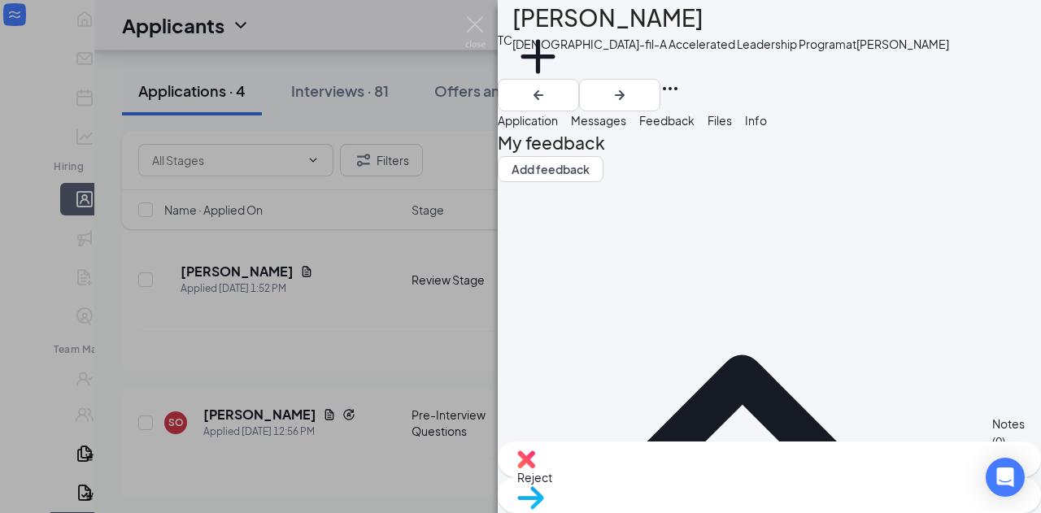
click at [732, 128] on span "Files" at bounding box center [719, 120] width 24 height 15
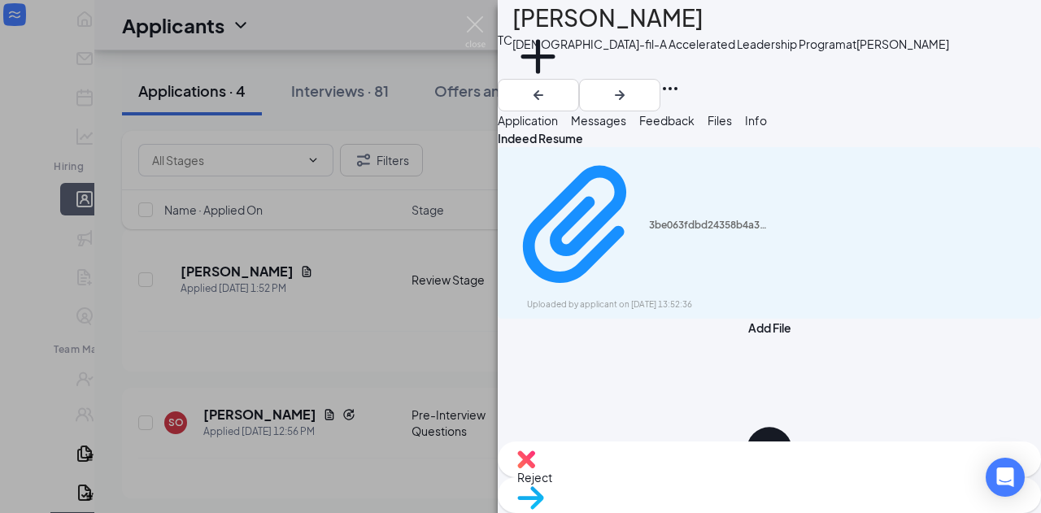
click at [694, 128] on span "Feedback" at bounding box center [666, 120] width 55 height 15
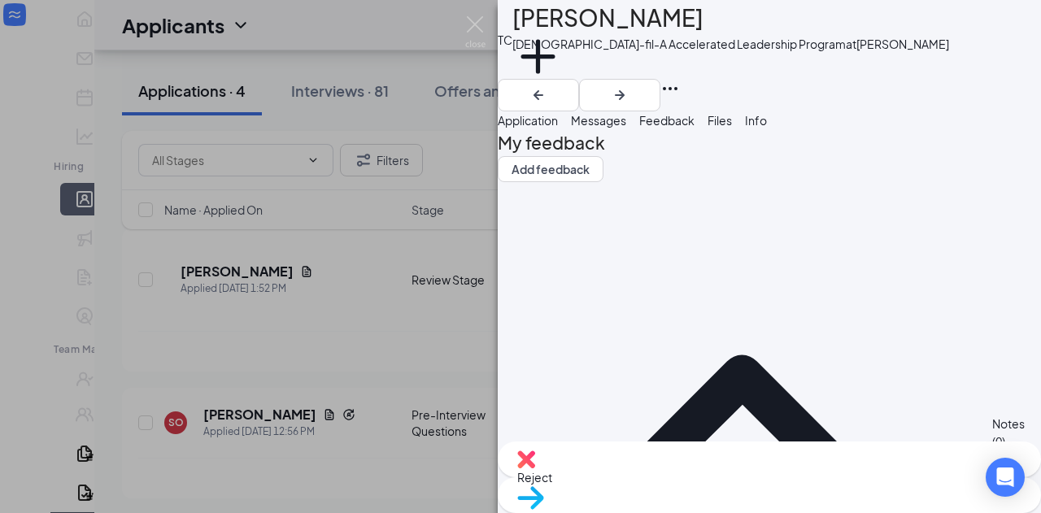
click at [613, 332] on div "TC [PERSON_NAME] [DEMOGRAPHIC_DATA]-fil-A Accelerated Leadership Program at [PE…" at bounding box center [769, 256] width 543 height 513
click at [760, 380] on div "My feedback Add feedback Notes (0) [PERSON_NAME] brother/reference Add note" at bounding box center [769, 424] width 543 height 590
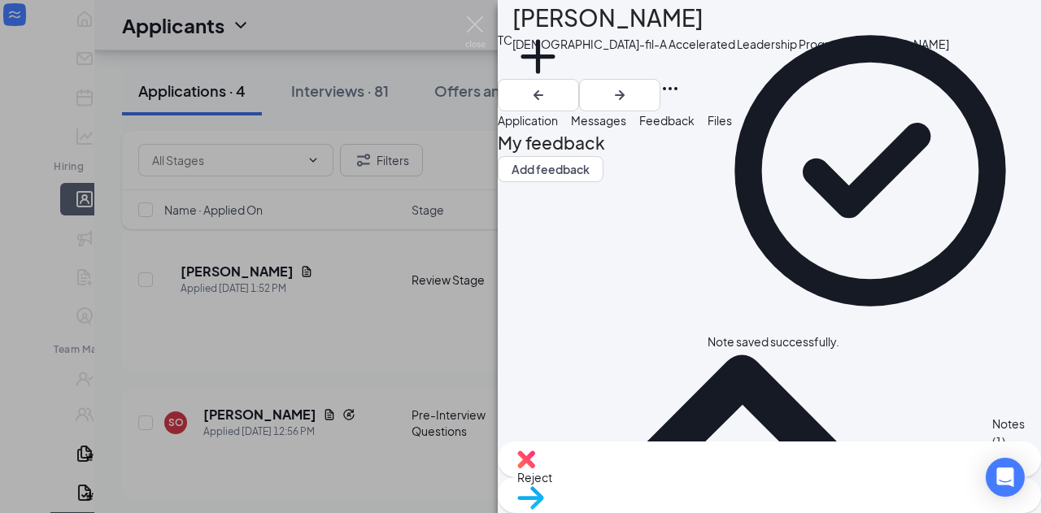
scroll to position [16, 0]
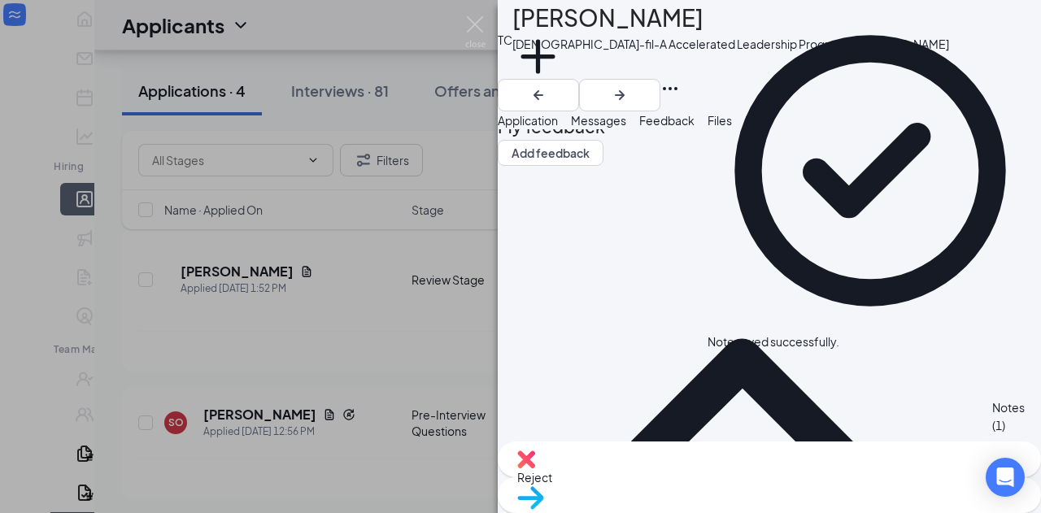
click at [593, 511] on span "Move to stage" at bounding box center [555, 518] width 76 height 15
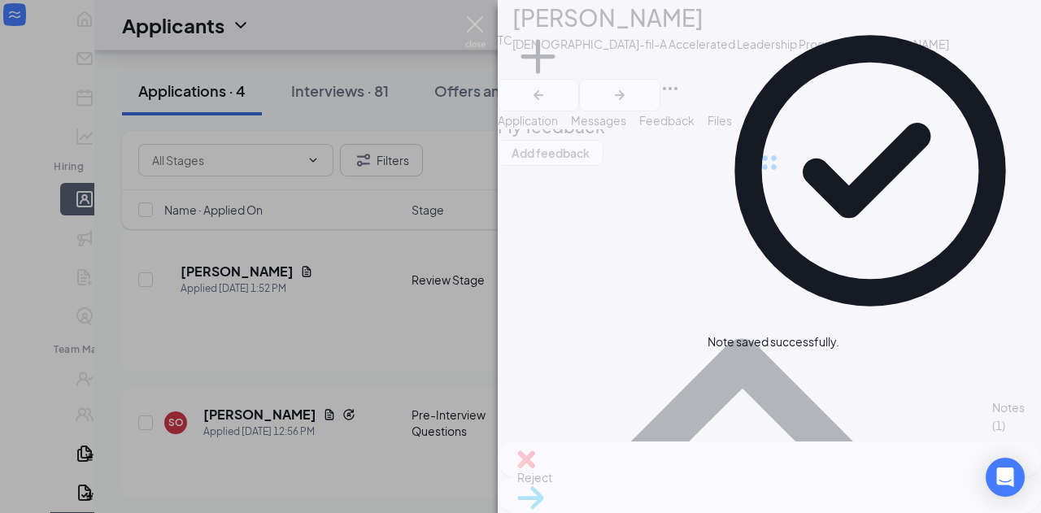
type input "Scheduling Stage (In Person) (next stage)"
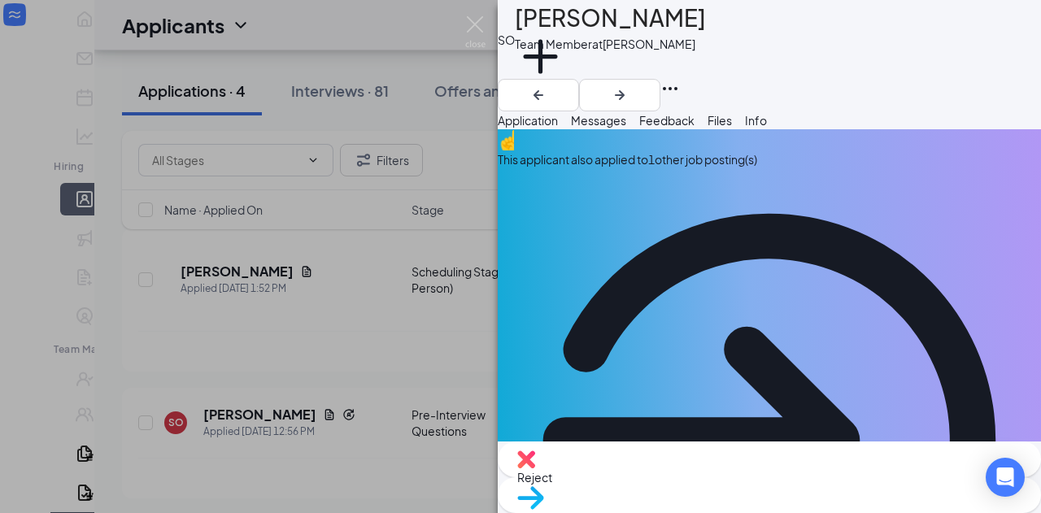
click at [346, 437] on div "SO [PERSON_NAME] Team Member at [PERSON_NAME] Add a tag Application Messages Fe…" at bounding box center [520, 256] width 1041 height 513
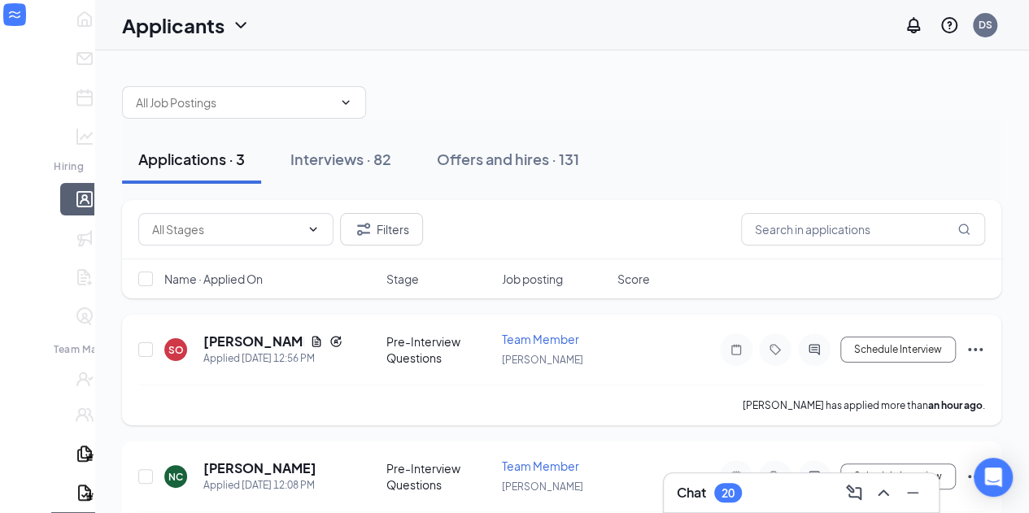
click at [226, 333] on h5 "[PERSON_NAME]" at bounding box center [253, 342] width 100 height 18
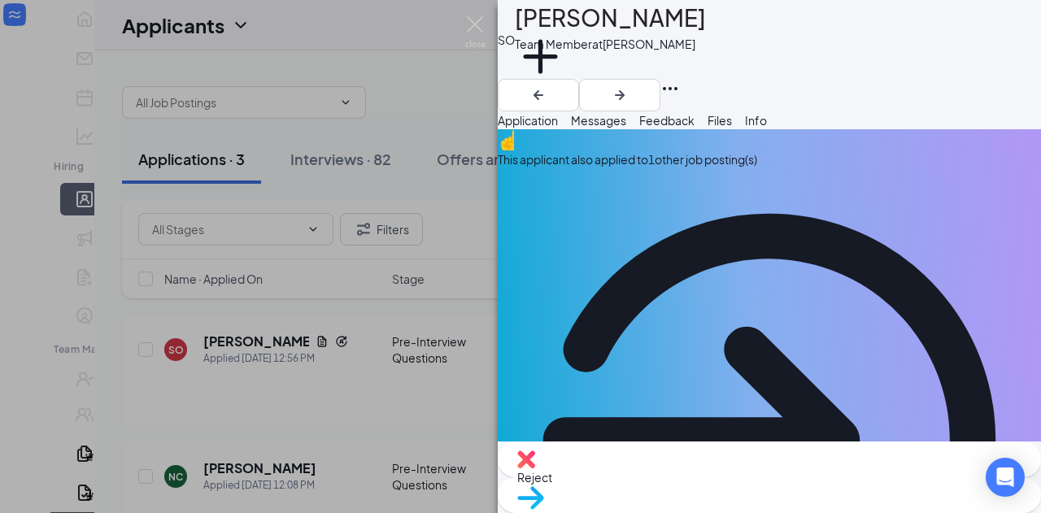
click at [702, 168] on div "This applicant also applied to 1 other job posting(s)" at bounding box center [769, 159] width 543 height 18
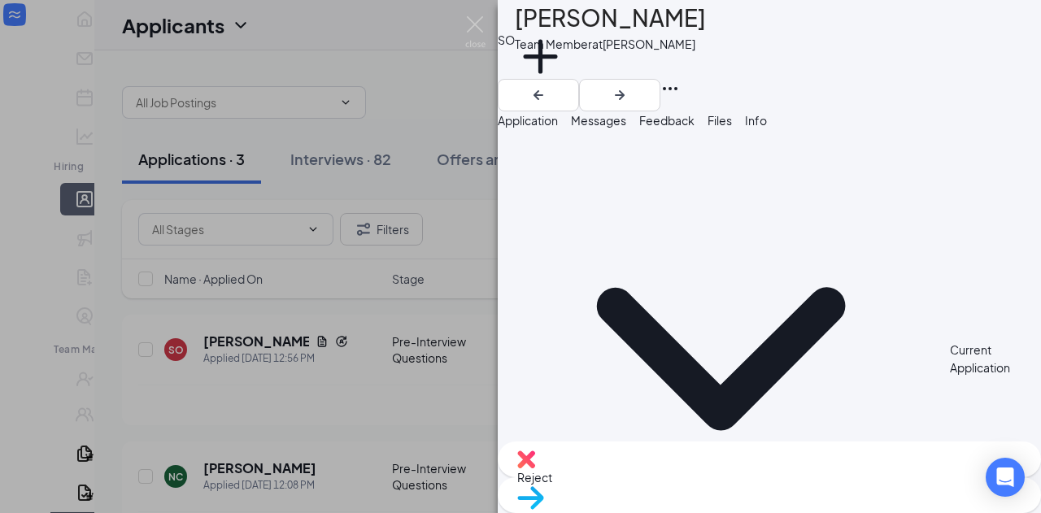
click at [558, 128] on span "Application" at bounding box center [528, 120] width 60 height 15
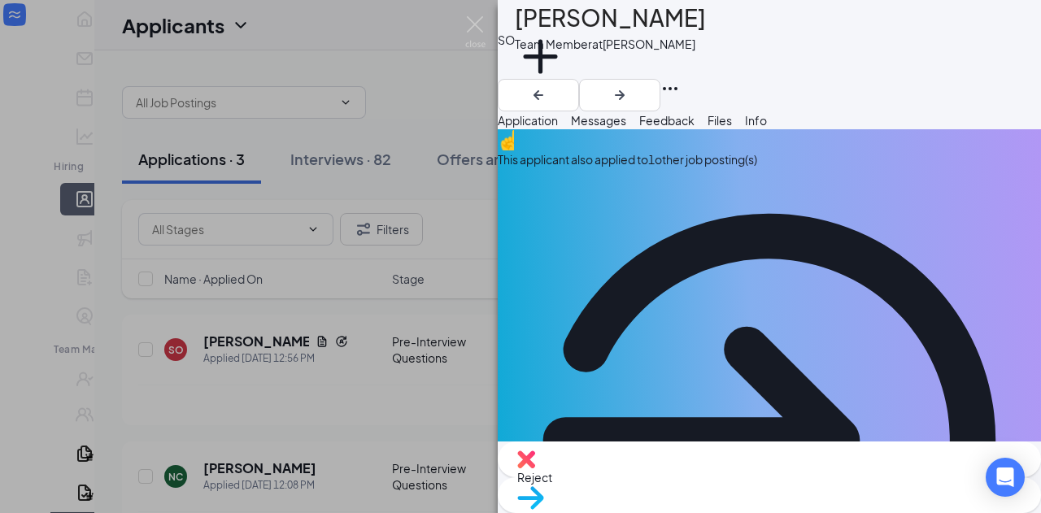
click at [642, 169] on div "This applicant also applied to 1 other job posting(s)" at bounding box center [769, 420] width 543 height 582
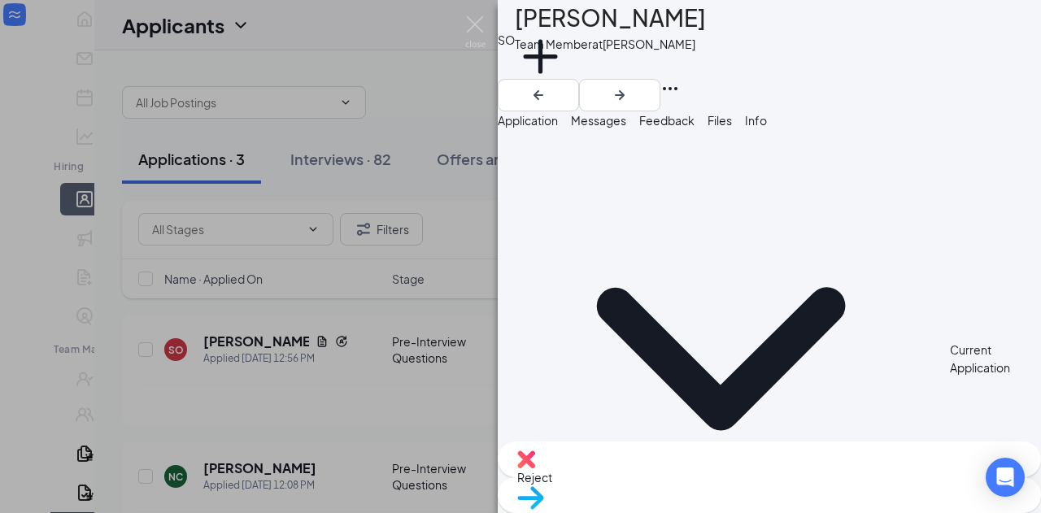
click at [558, 127] on span "Application" at bounding box center [528, 120] width 60 height 15
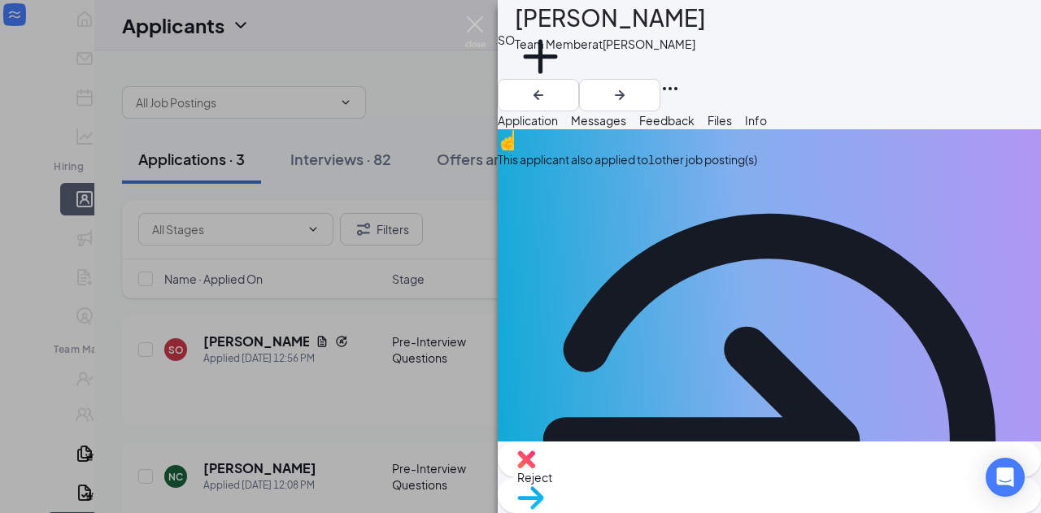
scroll to position [3, 0]
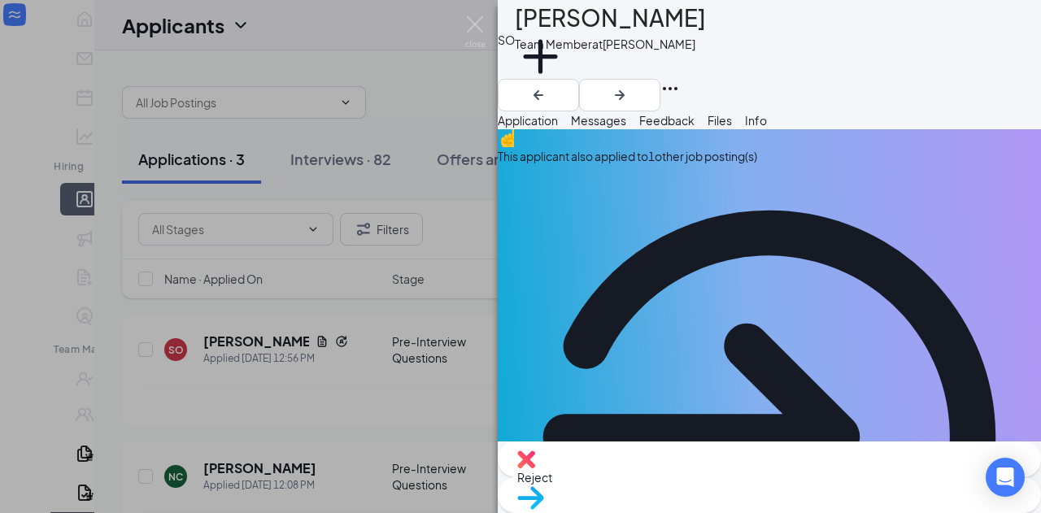
click at [767, 129] on button "Info" at bounding box center [756, 120] width 22 height 18
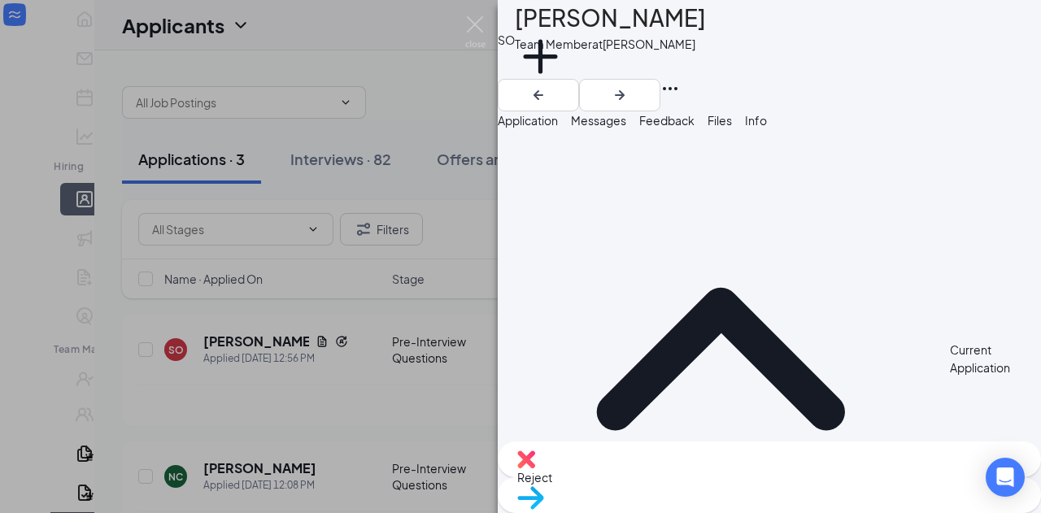
scroll to position [190, 0]
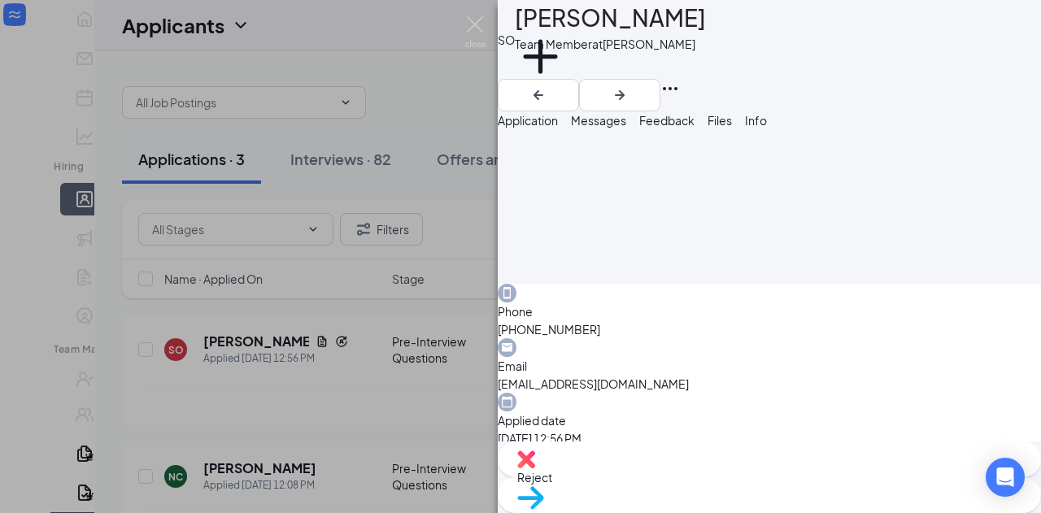
scroll to position [306, 0]
click at [542, 128] on span "Application" at bounding box center [528, 120] width 60 height 15
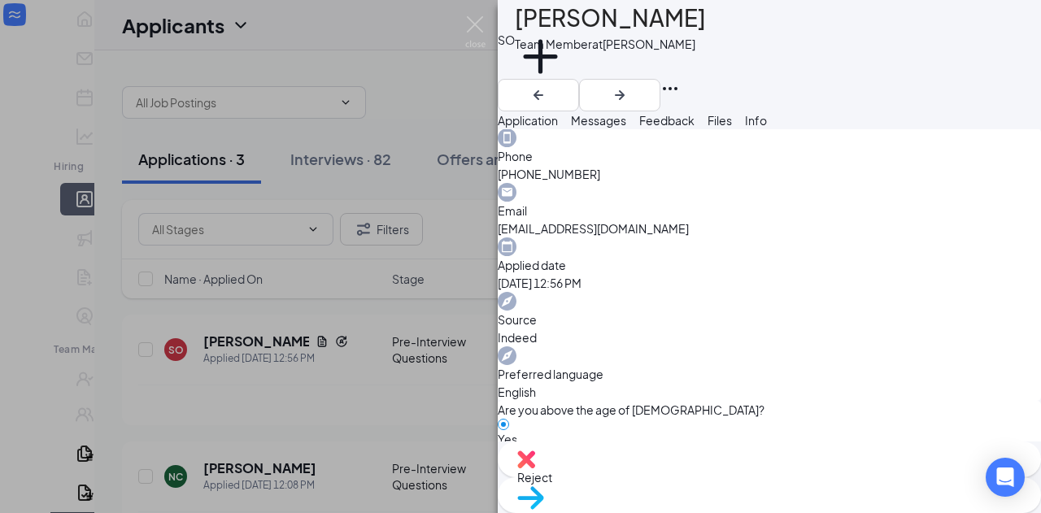
scroll to position [1140, 0]
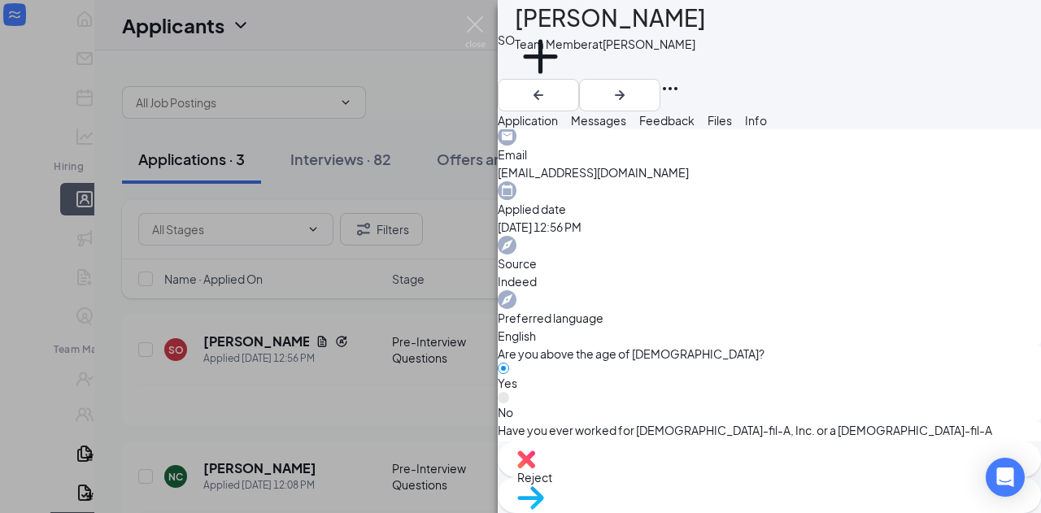
click at [593, 511] on span "Move to stage" at bounding box center [555, 518] width 76 height 15
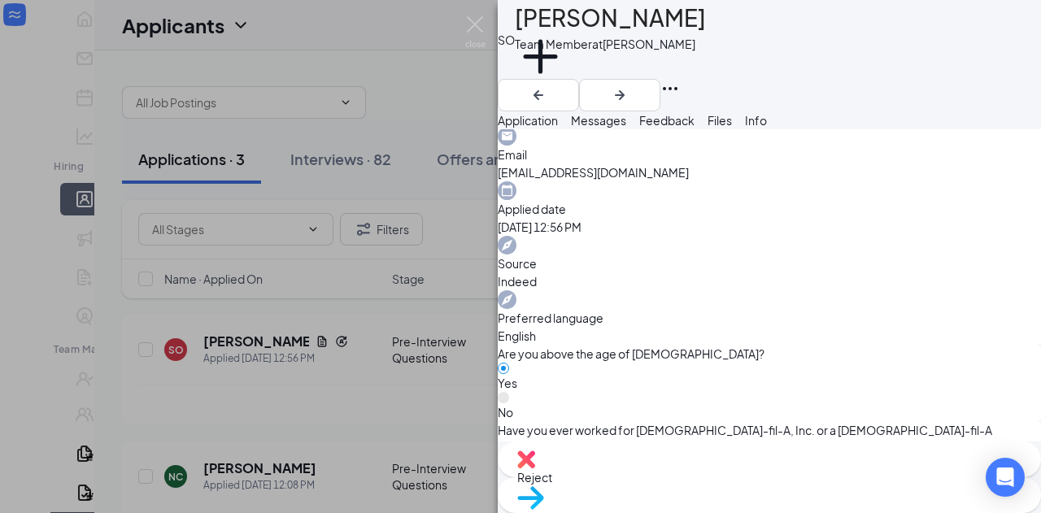
type input "In-Person Interview"
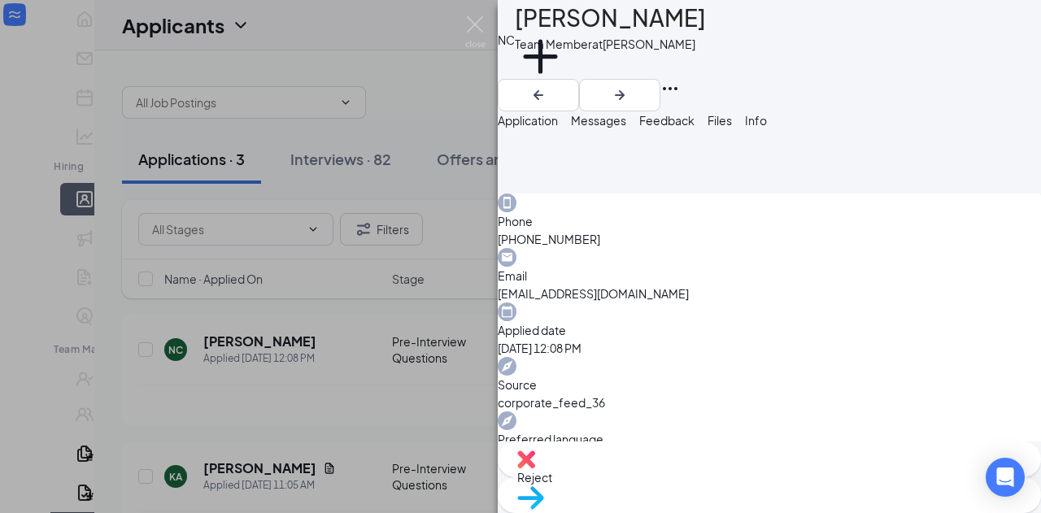
scroll to position [437, 0]
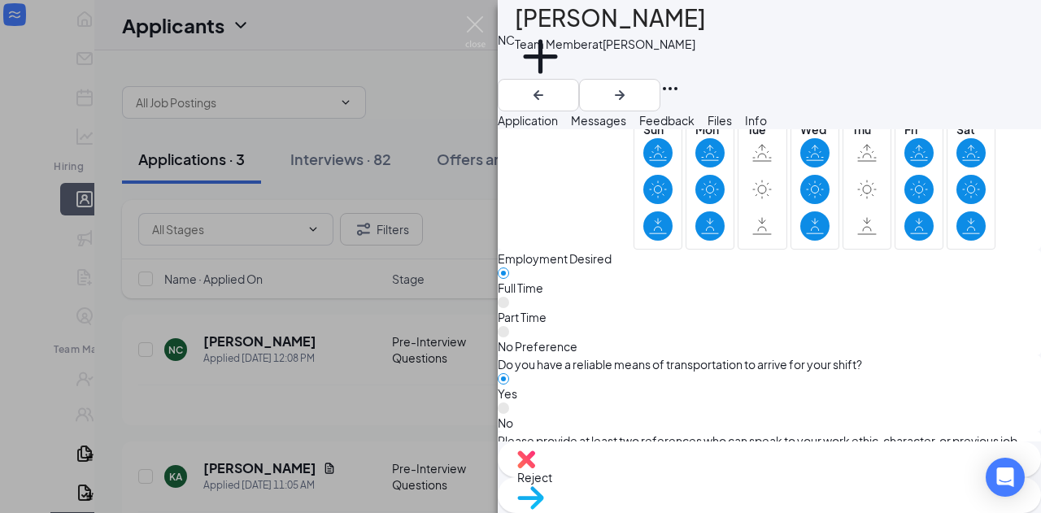
scroll to position [1208, 0]
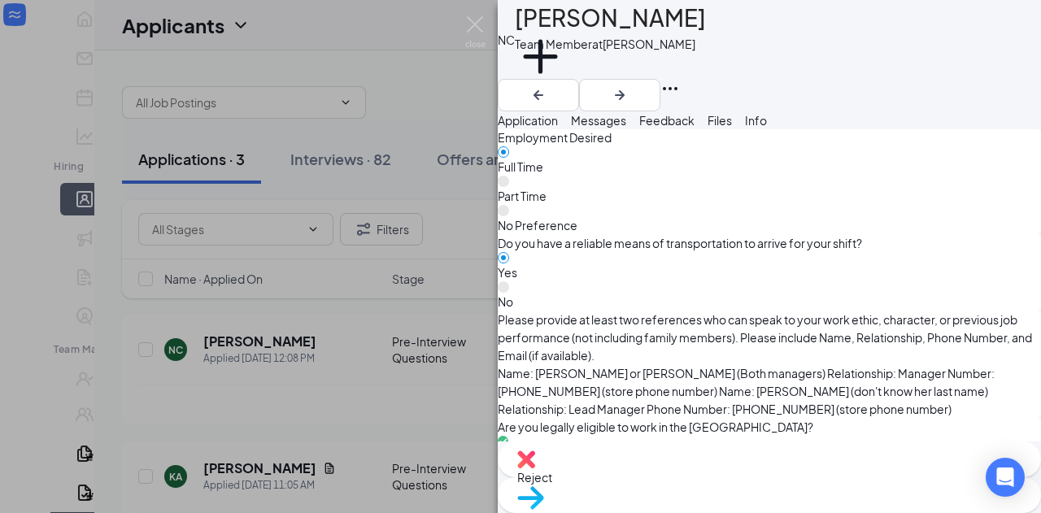
click at [815, 477] on div "Move to stage" at bounding box center [769, 495] width 543 height 36
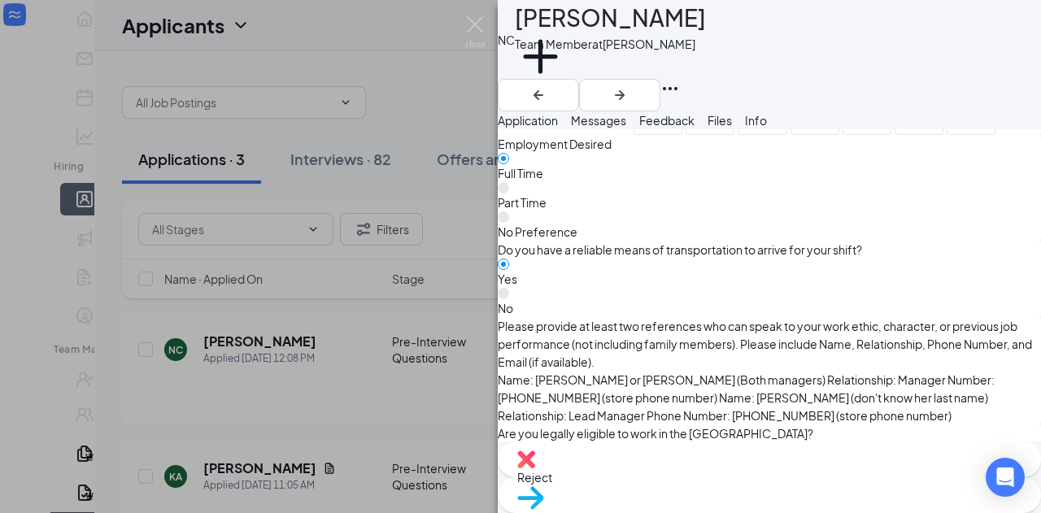
type input "In-Person Interview"
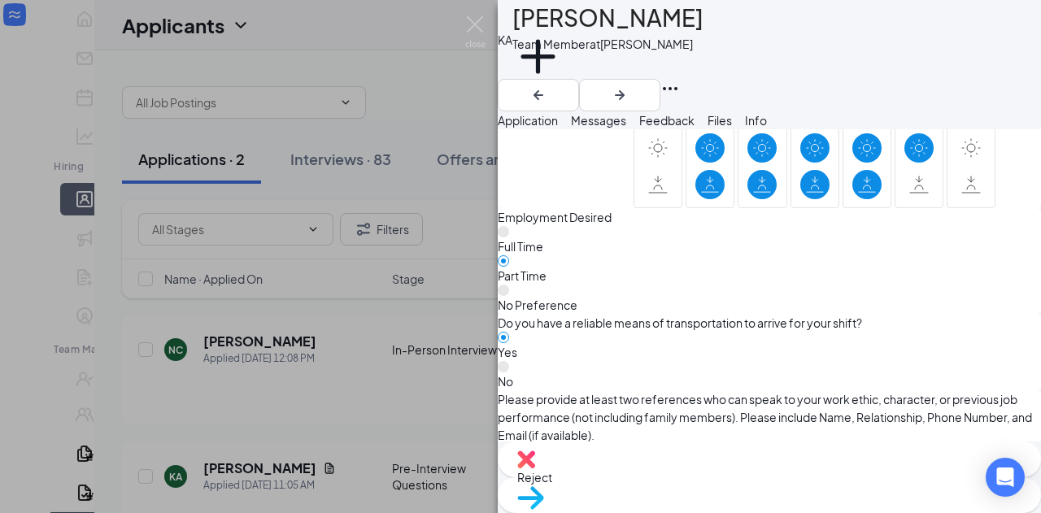
scroll to position [1147, 0]
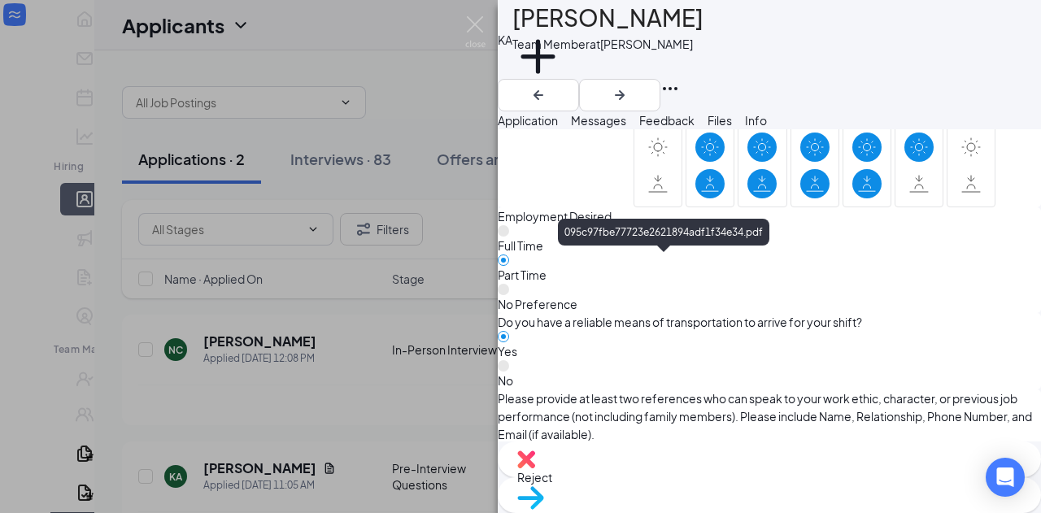
click at [596, 246] on div "095c97fbe77723e2621894adf1f34e34.pdf" at bounding box center [663, 235] width 211 height 33
click at [595, 251] on div "095c97fbe77723e2621894adf1f34e34.pdf" at bounding box center [663, 235] width 211 height 33
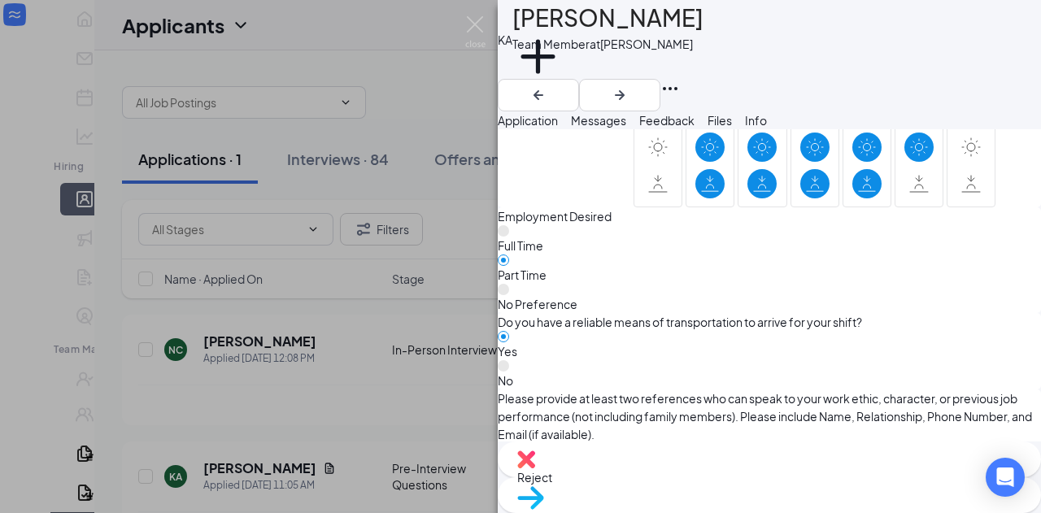
click at [593, 511] on span "Move to stage" at bounding box center [555, 518] width 76 height 15
type input "In-Person Interview"
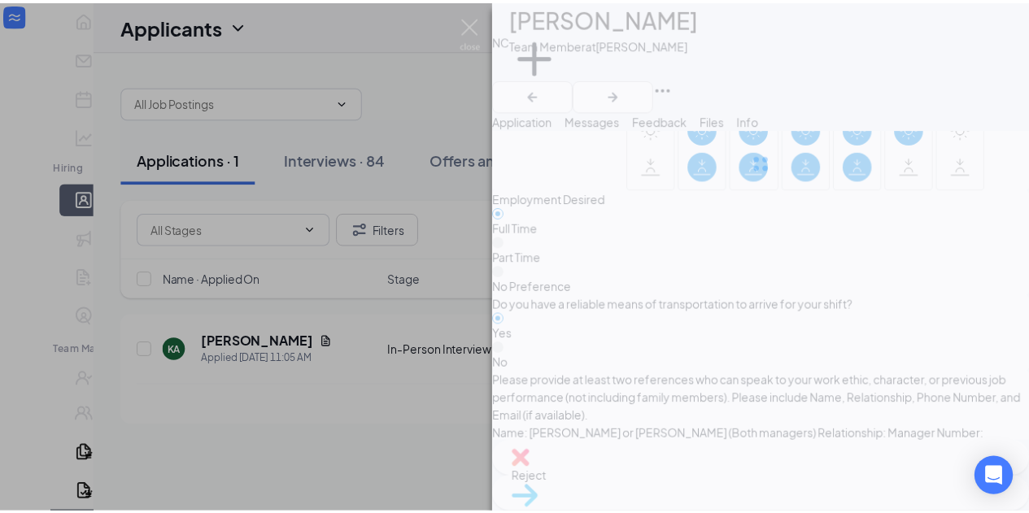
scroll to position [1129, 0]
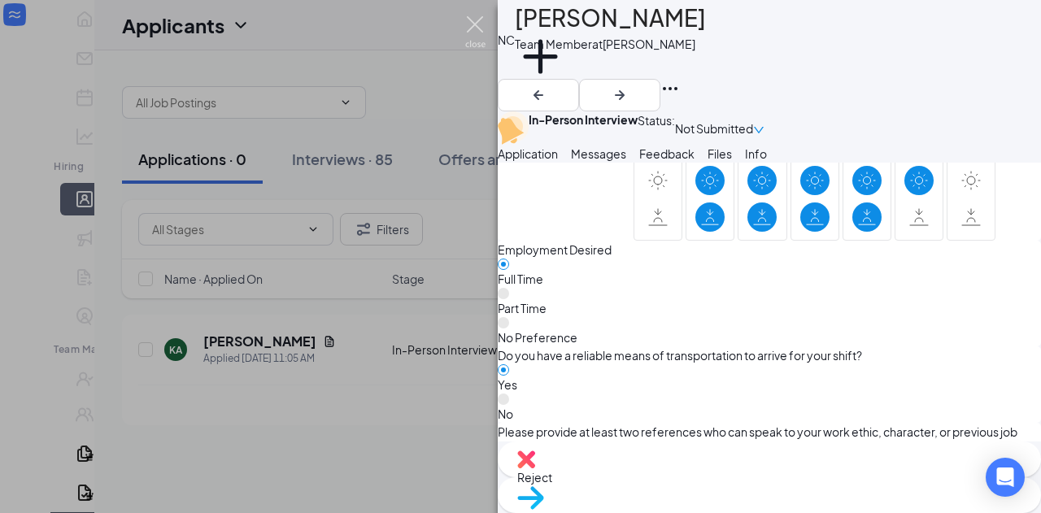
click at [481, 25] on img at bounding box center [475, 32] width 20 height 32
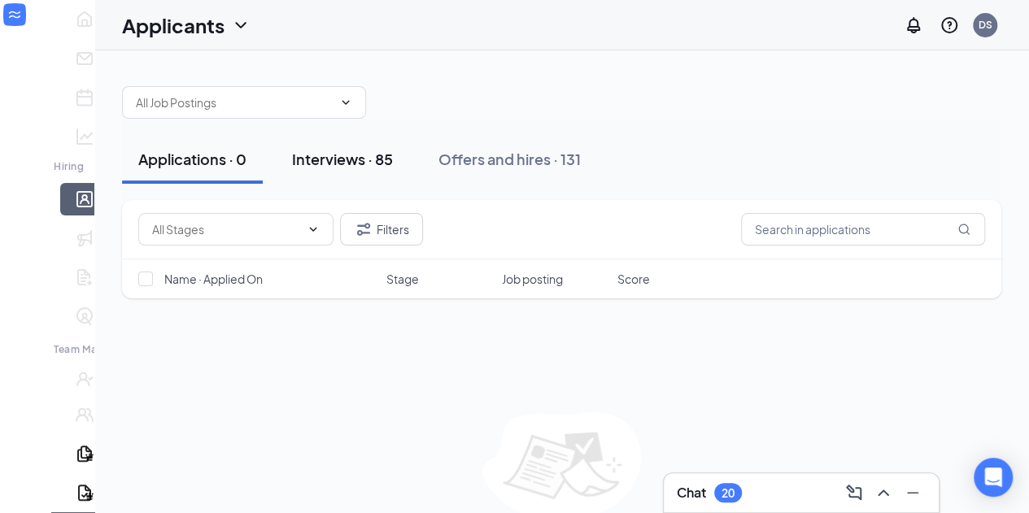
click at [292, 154] on div "Interviews · 85" at bounding box center [342, 159] width 101 height 20
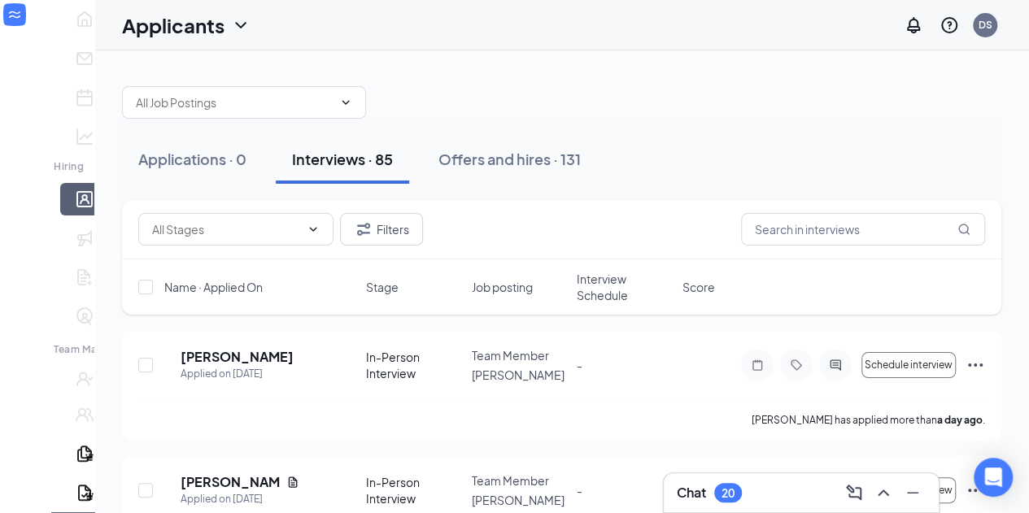
click at [586, 276] on span "Interview Schedule" at bounding box center [624, 287] width 96 height 33
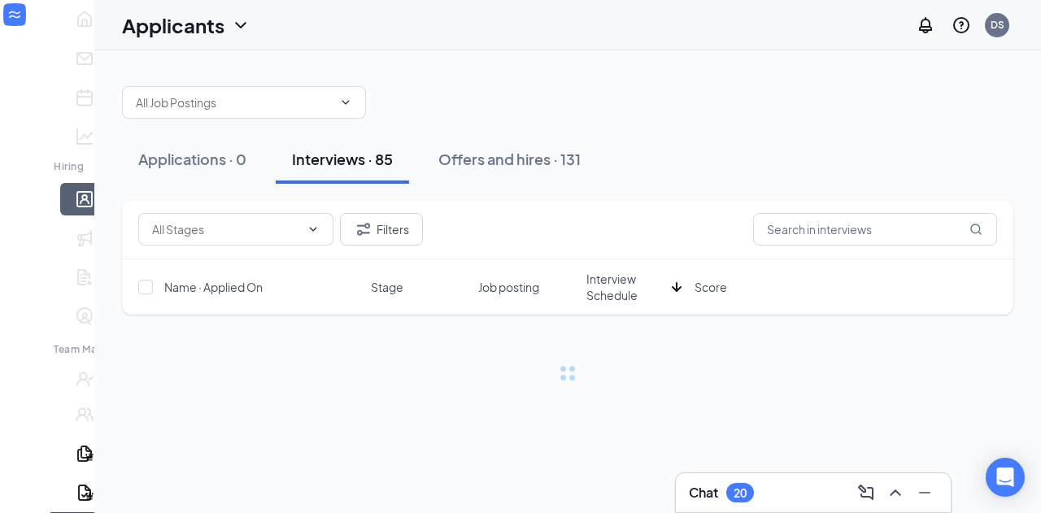
click at [586, 276] on span "Interview Schedule" at bounding box center [625, 287] width 79 height 33
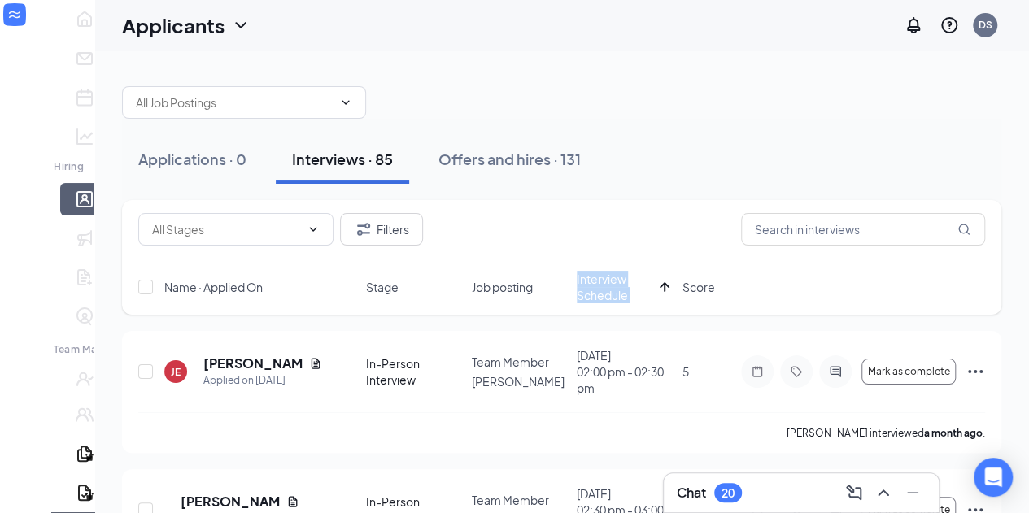
drag, startPoint x: 586, startPoint y: 276, endPoint x: 666, endPoint y: 300, distance: 83.3
click at [666, 300] on div "Interview Schedule" at bounding box center [624, 287] width 96 height 33
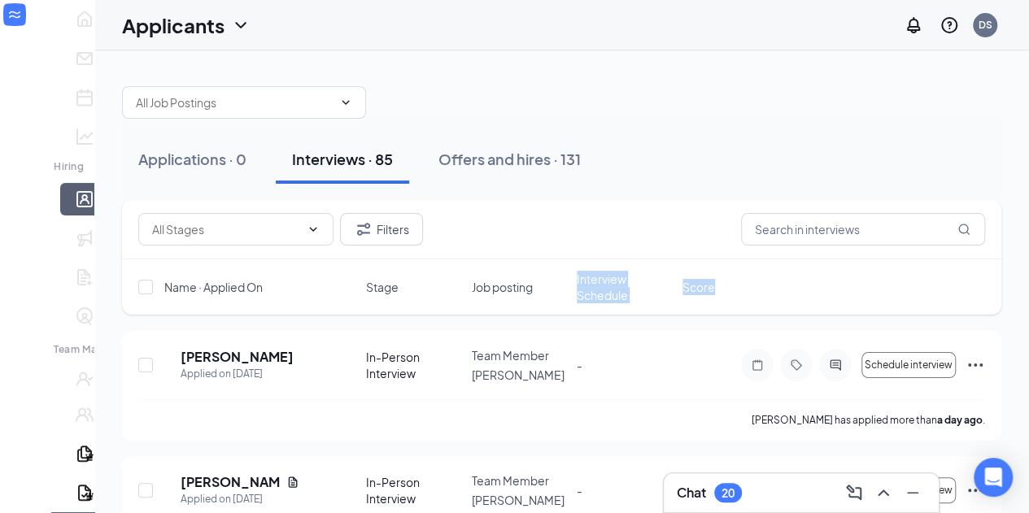
click at [620, 279] on span "Interview Schedule" at bounding box center [624, 287] width 96 height 33
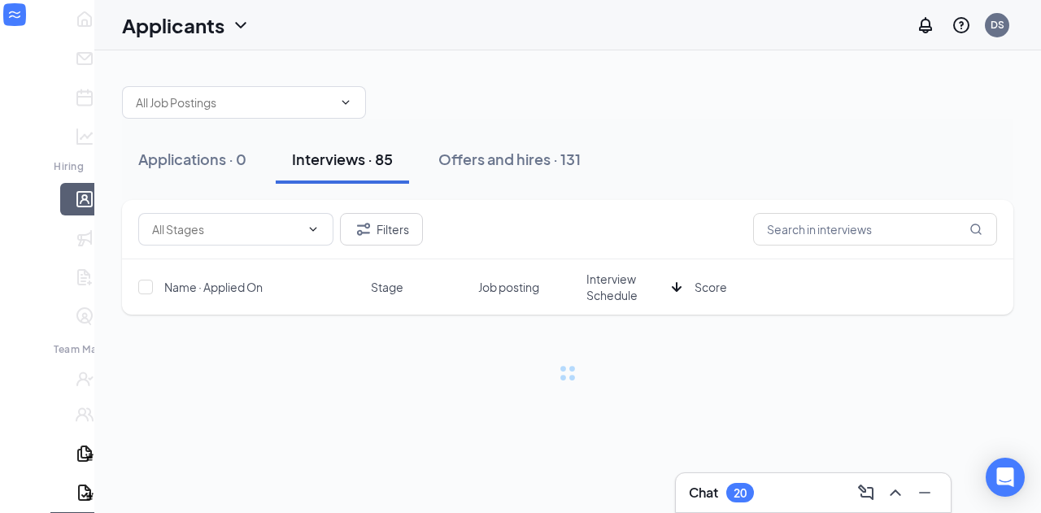
click at [620, 279] on span "Interview Schedule" at bounding box center [625, 287] width 79 height 33
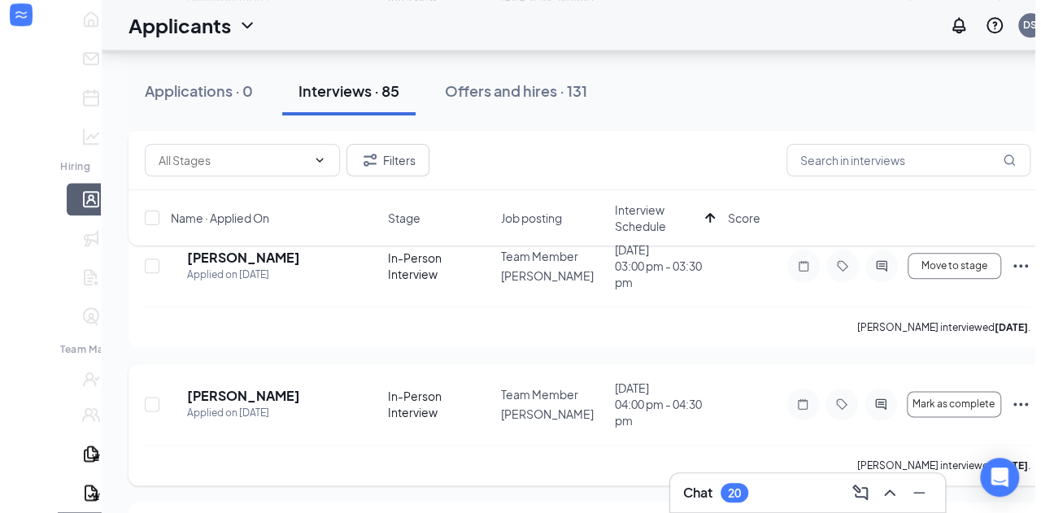
scroll to position [798, 0]
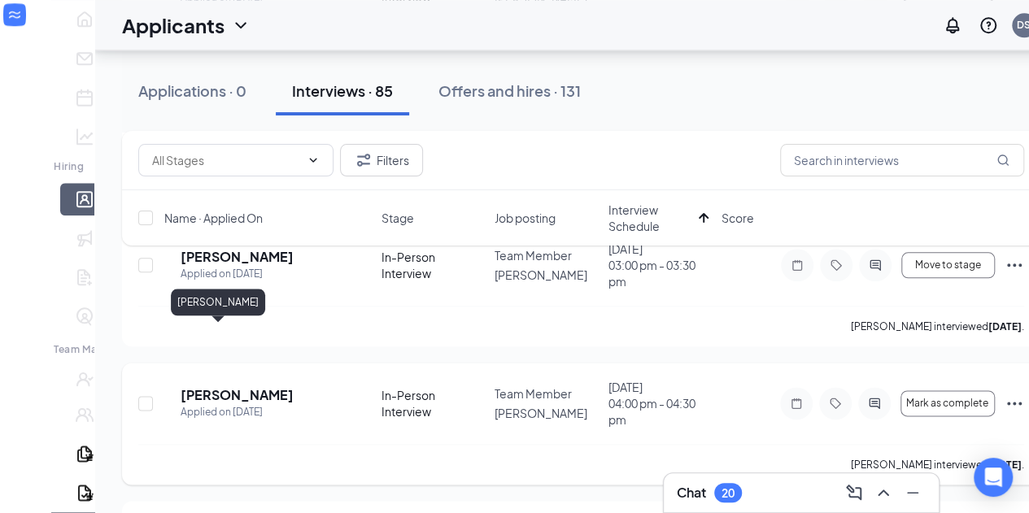
click at [213, 386] on h5 "[PERSON_NAME]" at bounding box center [237, 395] width 113 height 18
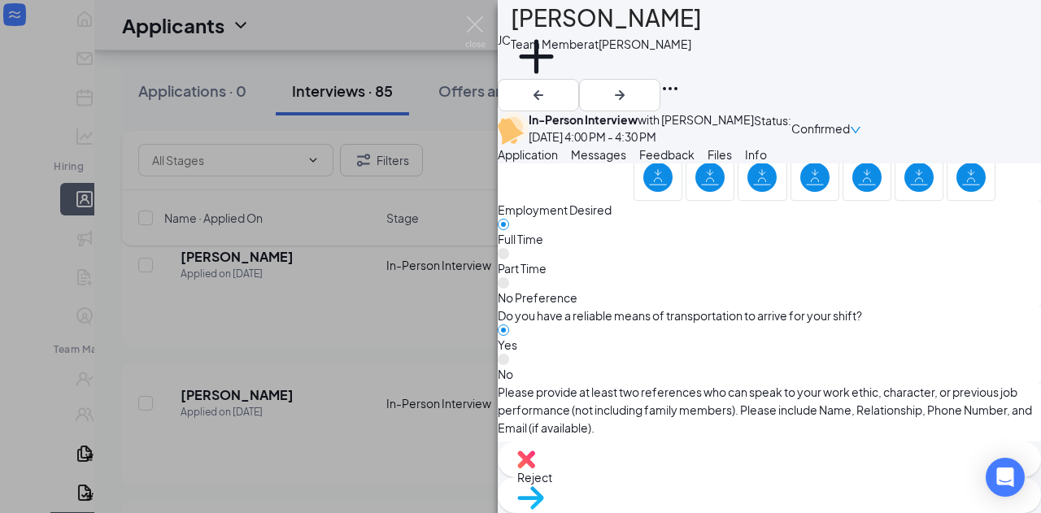
scroll to position [1146, 0]
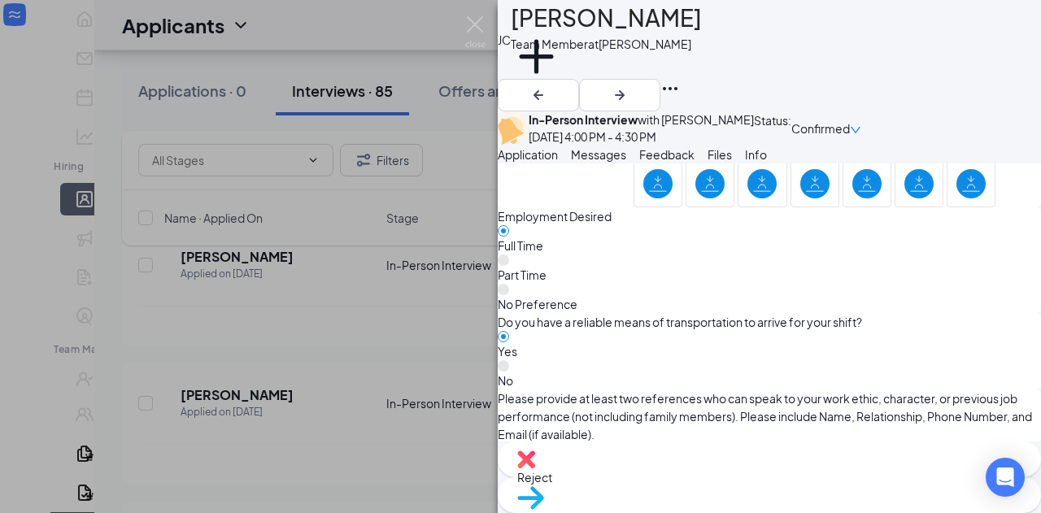
click at [535, 468] on img at bounding box center [526, 459] width 18 height 18
checkbox input "true"
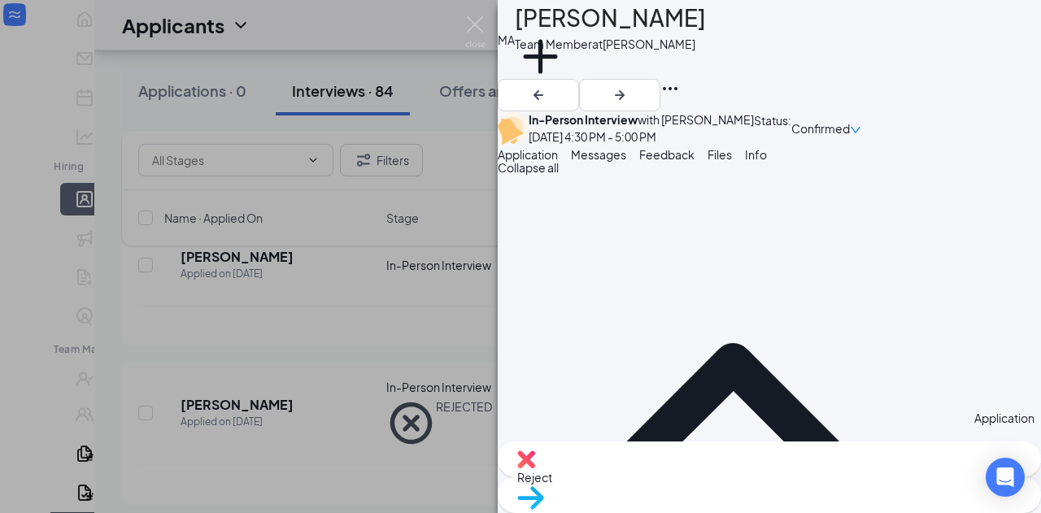
scroll to position [7, 0]
click at [605, 33] on h1 "[PERSON_NAME]" at bounding box center [610, 18] width 191 height 36
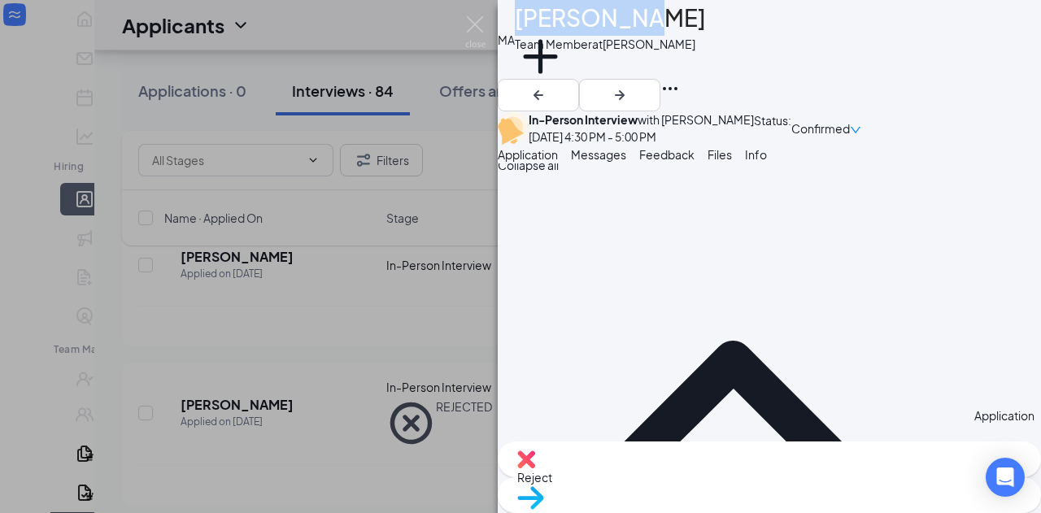
click at [605, 33] on h1 "[PERSON_NAME]" at bounding box center [610, 18] width 191 height 36
copy h1 "[PERSON_NAME]"
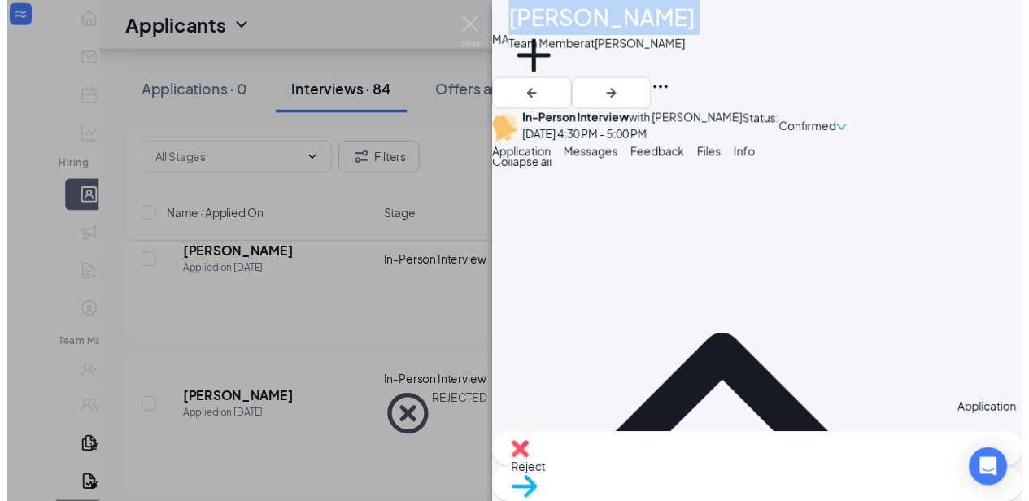
scroll to position [0, 0]
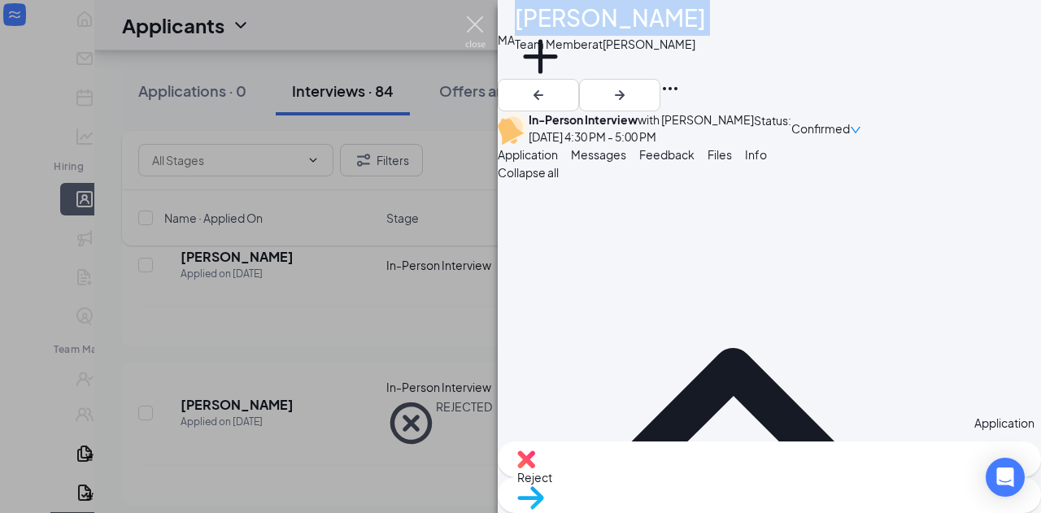
click at [472, 29] on img at bounding box center [475, 32] width 20 height 32
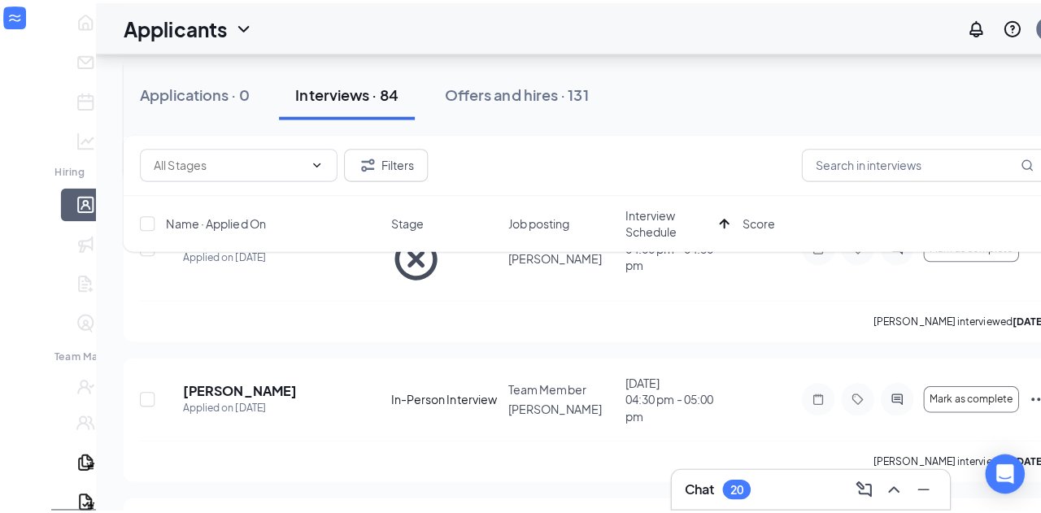
scroll to position [993, 0]
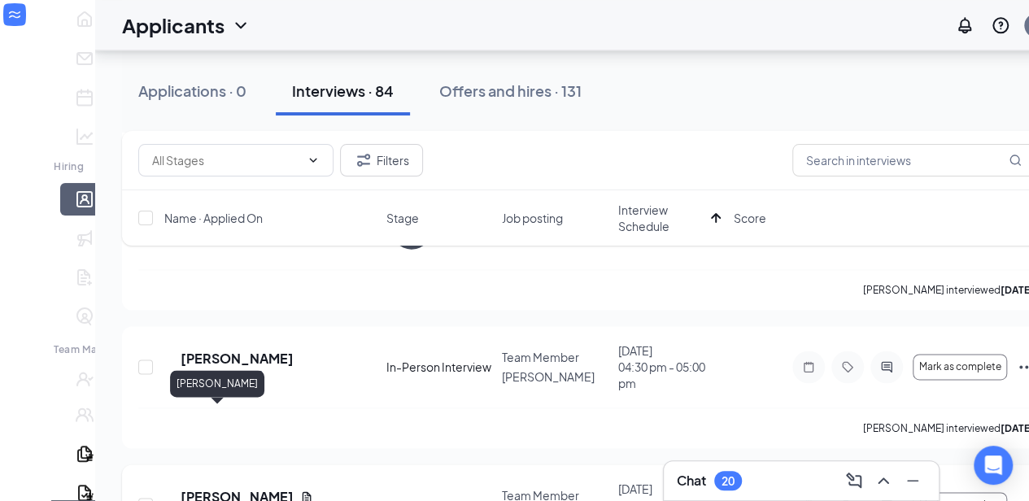
click at [182, 488] on h5 "[PERSON_NAME]" at bounding box center [237, 497] width 113 height 18
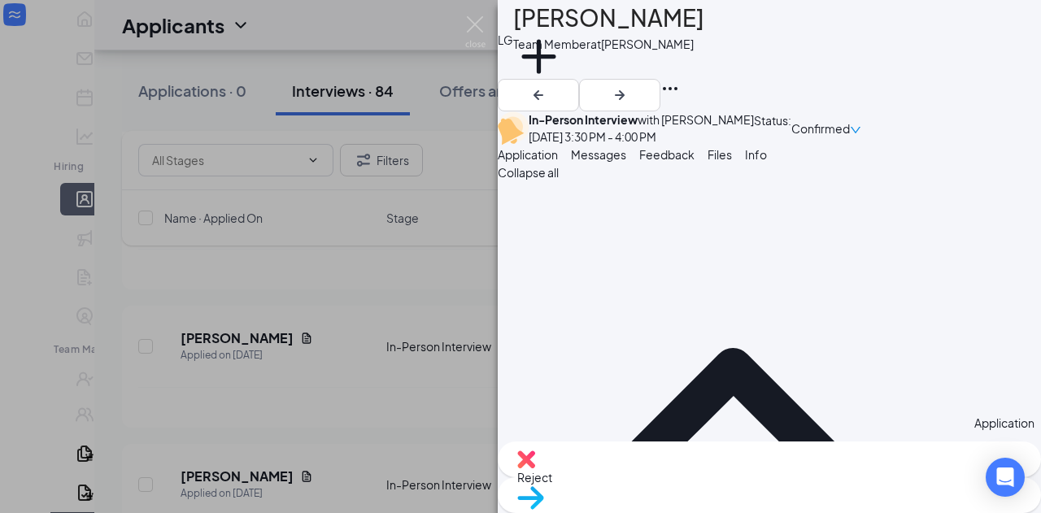
click at [678, 459] on div "Reject Move to stage" at bounding box center [769, 477] width 543 height 72
click at [647, 472] on div "Reject" at bounding box center [769, 459] width 543 height 36
checkbox input "true"
